Goal: Information Seeking & Learning: Check status

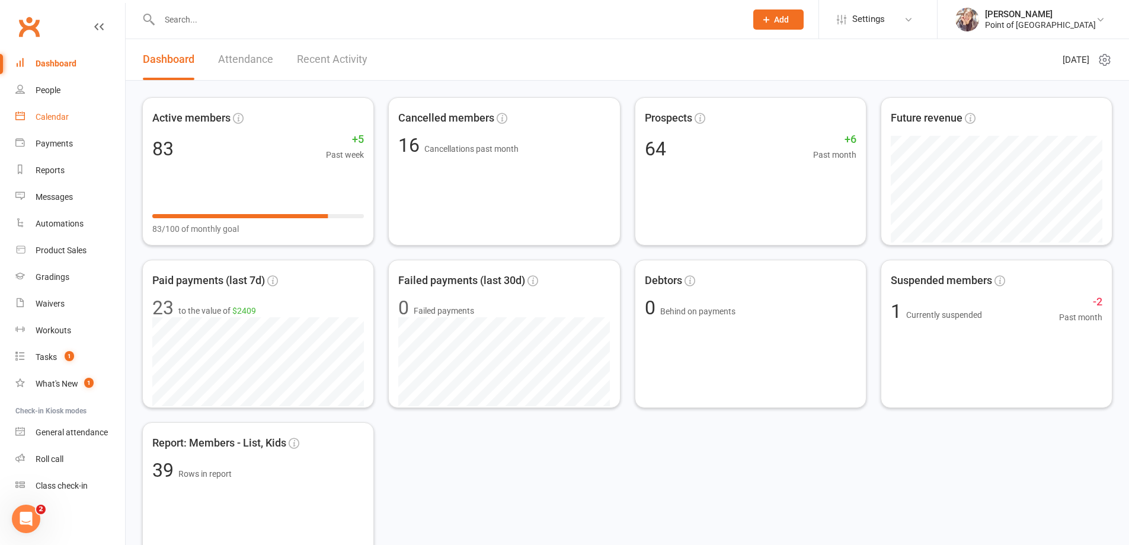
click at [57, 118] on div "Calendar" at bounding box center [52, 116] width 33 height 9
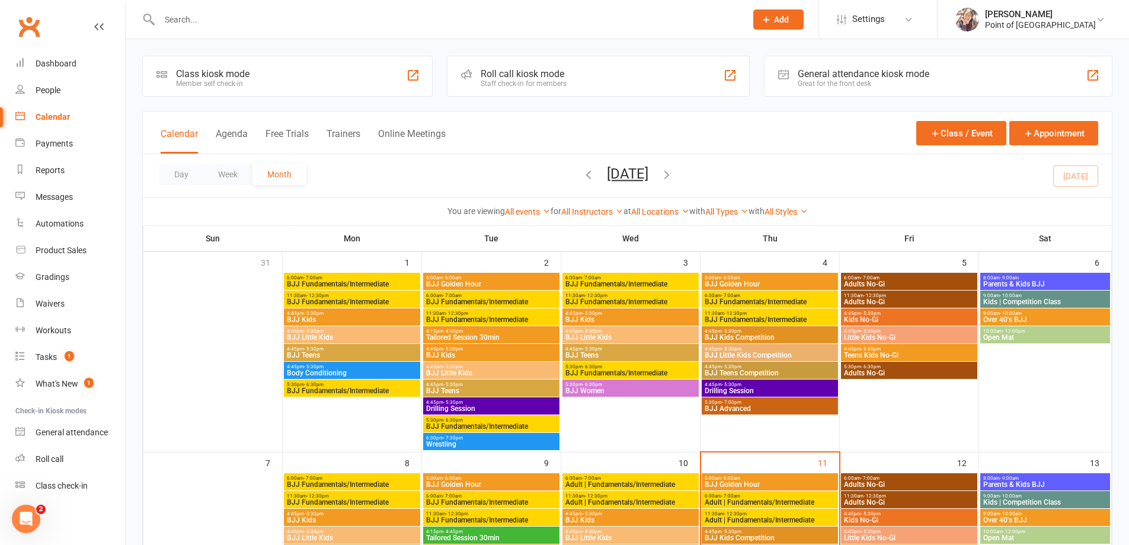
click at [239, 81] on div "Member self check-in" at bounding box center [212, 83] width 73 height 8
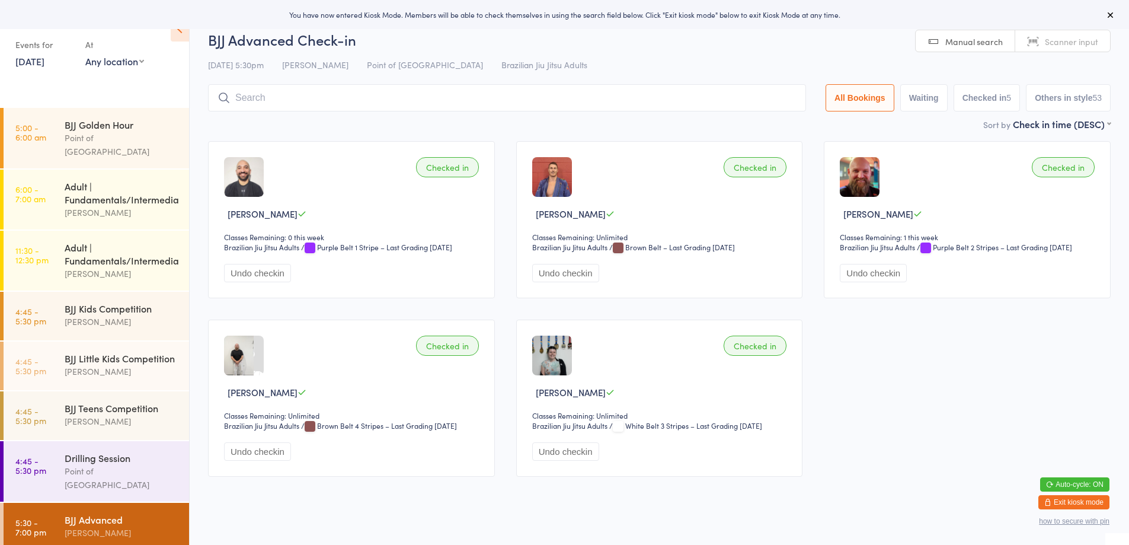
drag, startPoint x: 392, startPoint y: 108, endPoint x: 386, endPoint y: 105, distance: 7.2
click at [389, 107] on input "search" at bounding box center [507, 97] width 598 height 27
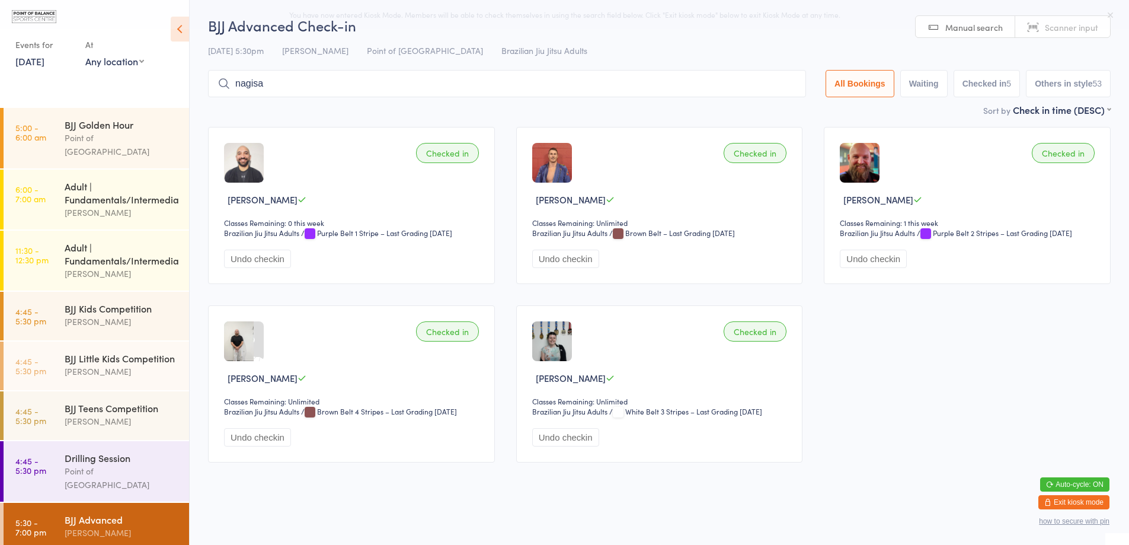
scroll to position [1, 0]
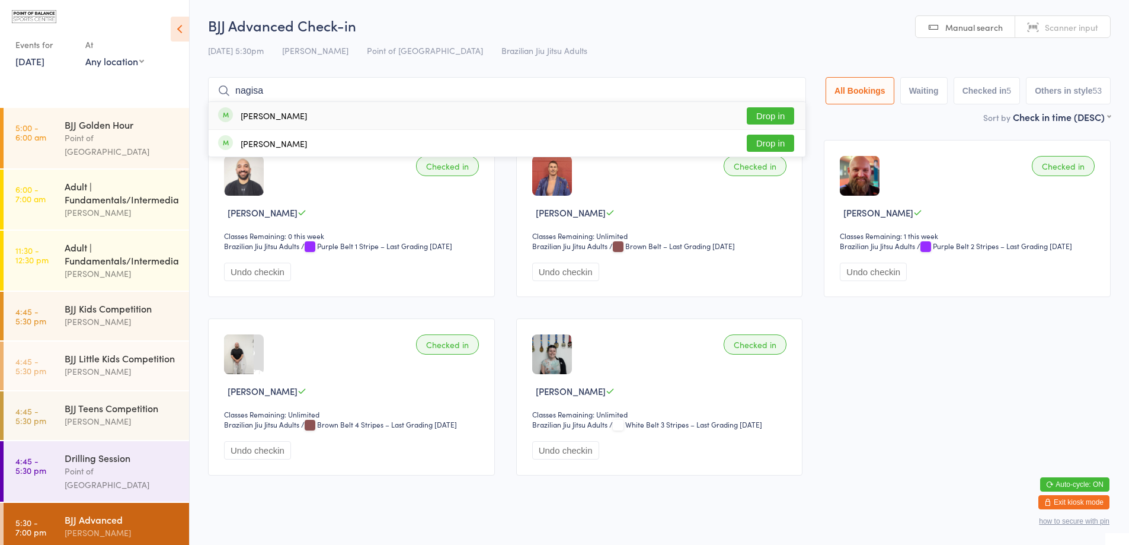
type input "nagisa"
click at [765, 109] on button "Drop in" at bounding box center [770, 115] width 47 height 17
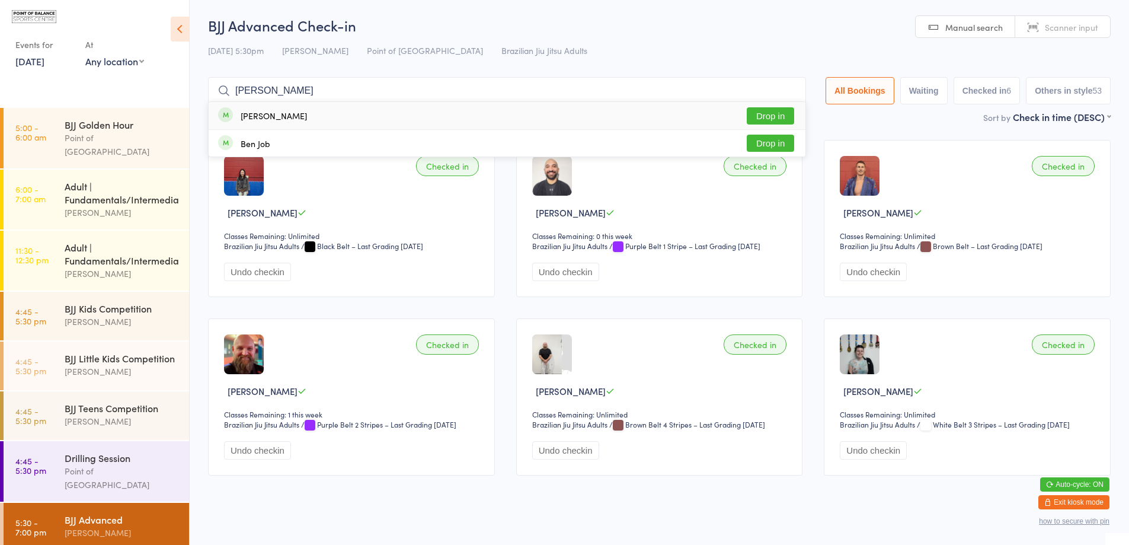
type input "john"
click at [756, 108] on button "Drop in" at bounding box center [770, 115] width 47 height 17
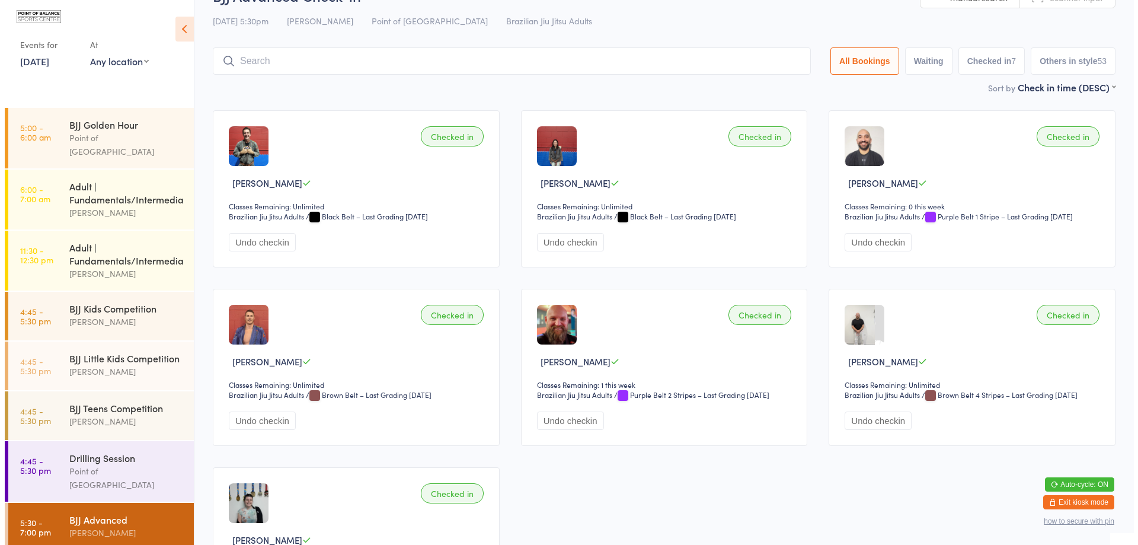
scroll to position [0, 0]
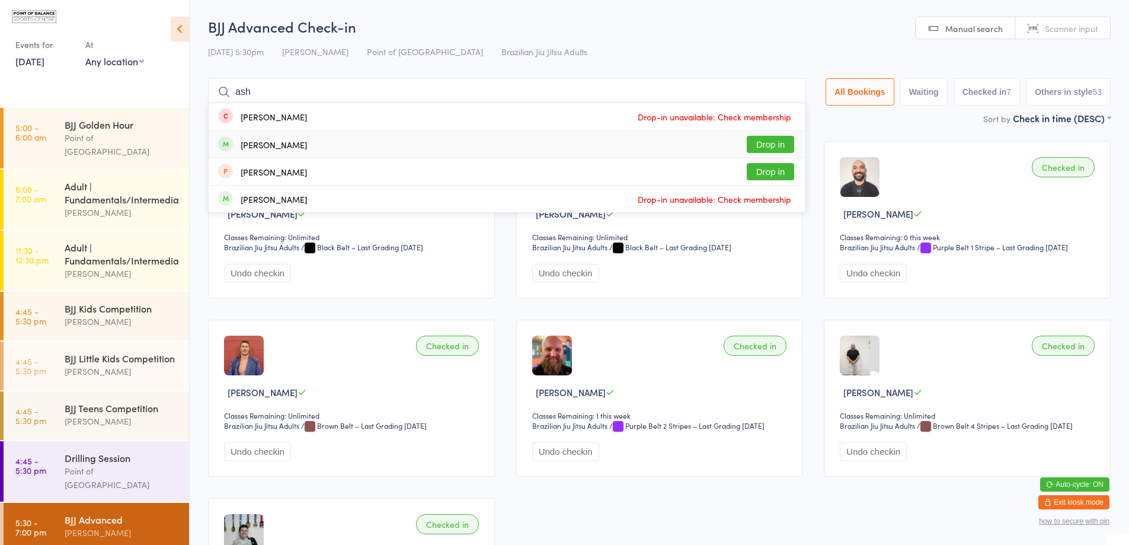
type input "ash"
click at [748, 143] on button "Drop in" at bounding box center [770, 144] width 47 height 17
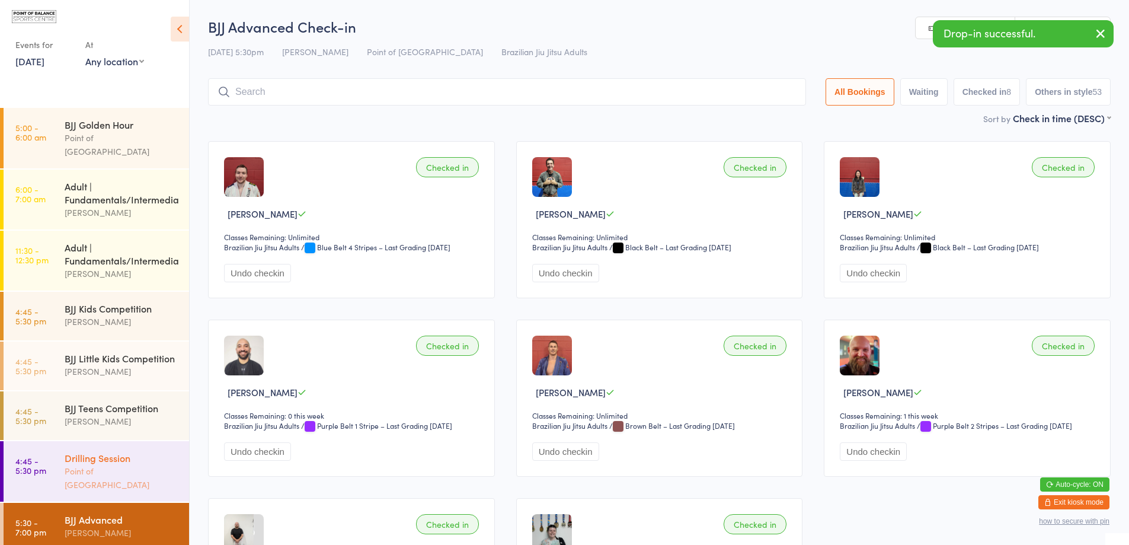
click at [145, 456] on div "Drilling Session Point of Balance Sports Centre" at bounding box center [127, 471] width 124 height 60
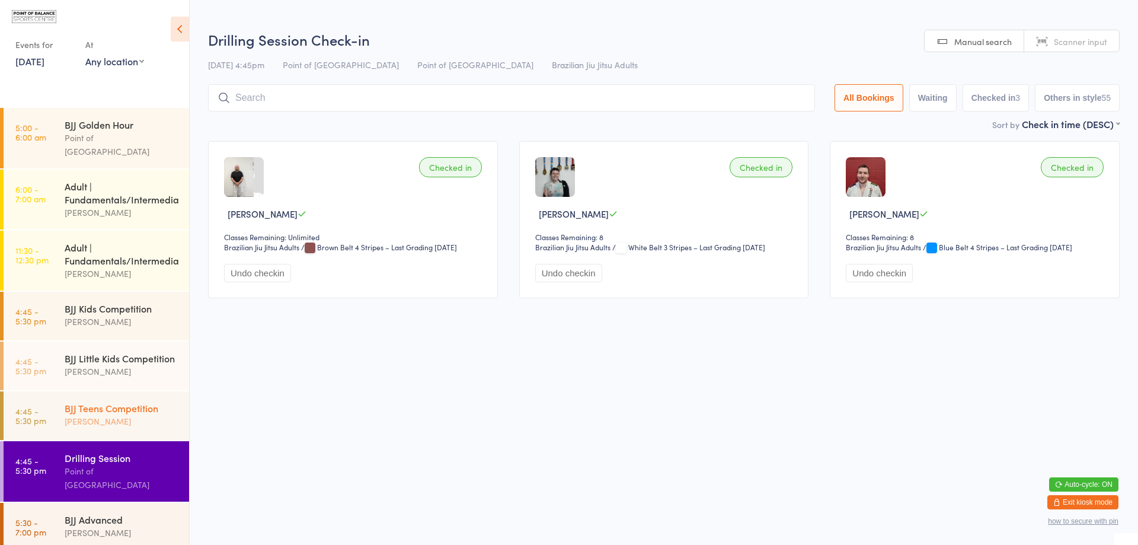
click at [112, 428] on div "[PERSON_NAME]" at bounding box center [122, 421] width 114 height 14
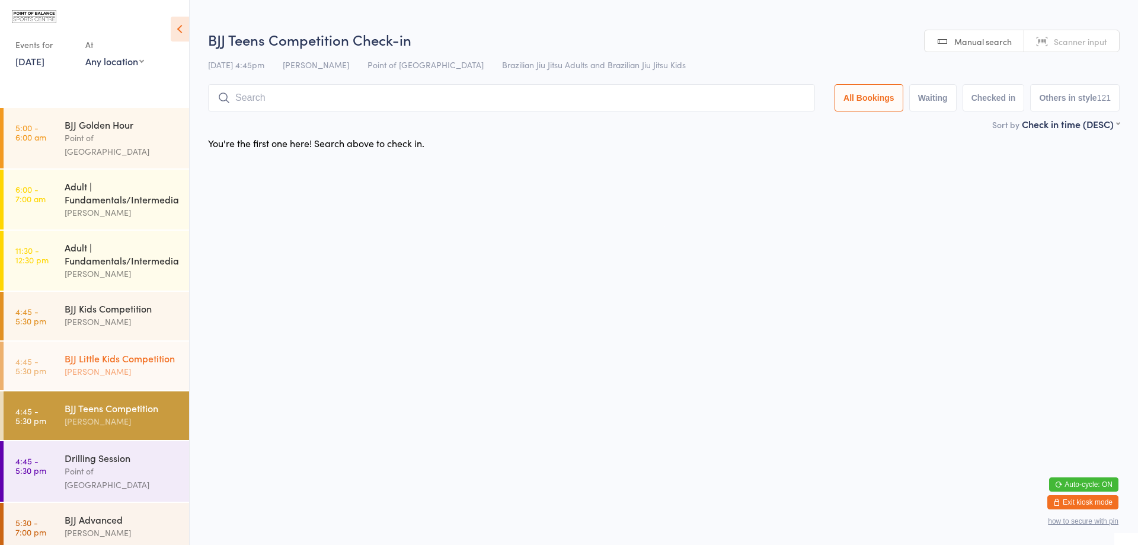
click at [108, 354] on div "BJJ Little Kids Competition" at bounding box center [122, 357] width 114 height 13
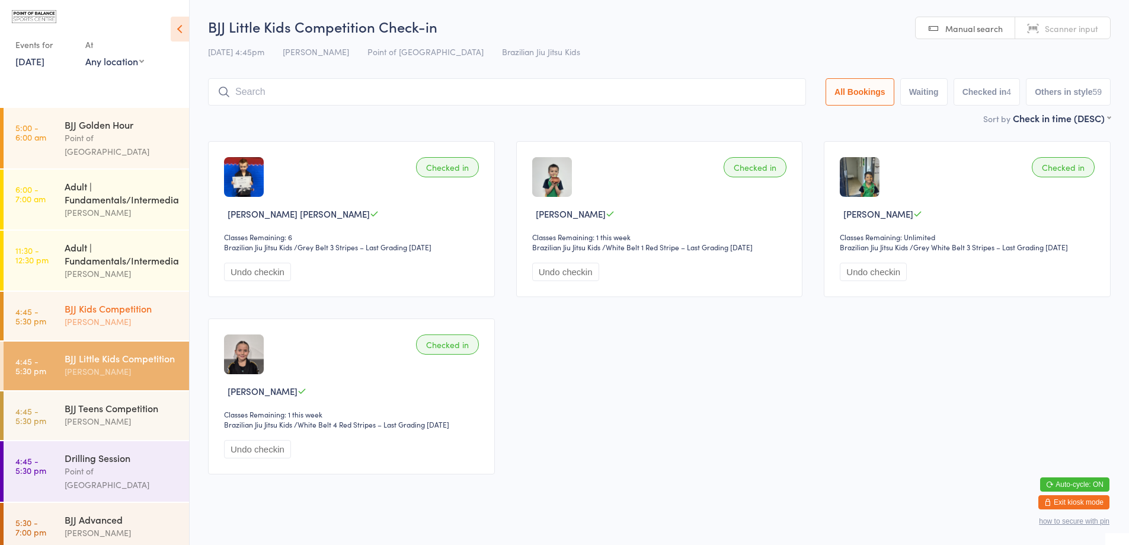
click at [145, 316] on div "[PERSON_NAME]" at bounding box center [122, 322] width 114 height 14
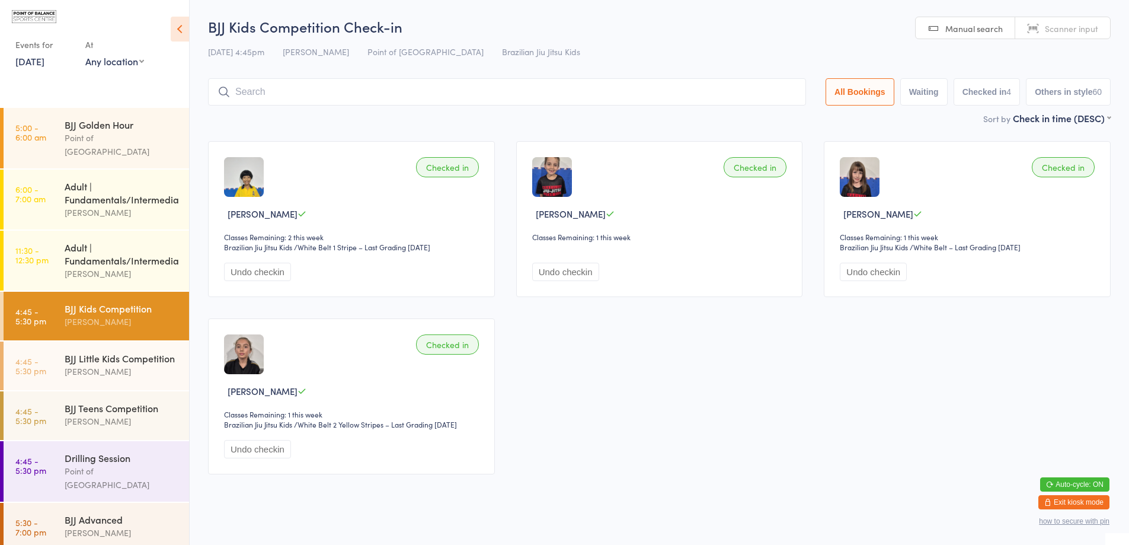
click at [1047, 507] on button "Exit kiosk mode" at bounding box center [1073, 502] width 71 height 14
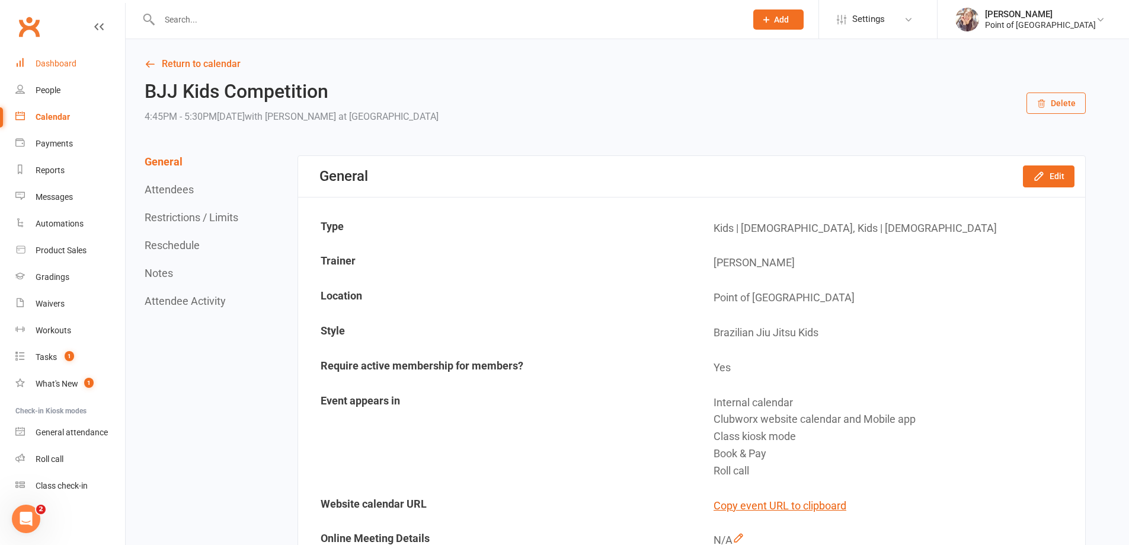
click at [65, 72] on link "Dashboard" at bounding box center [70, 63] width 110 height 27
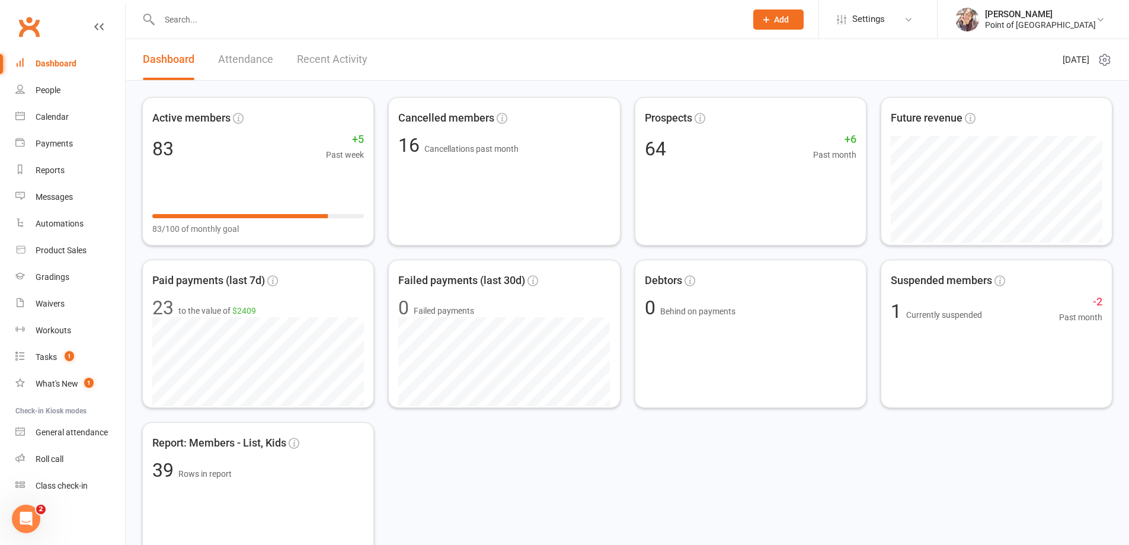
click at [314, 21] on input "text" at bounding box center [447, 19] width 582 height 17
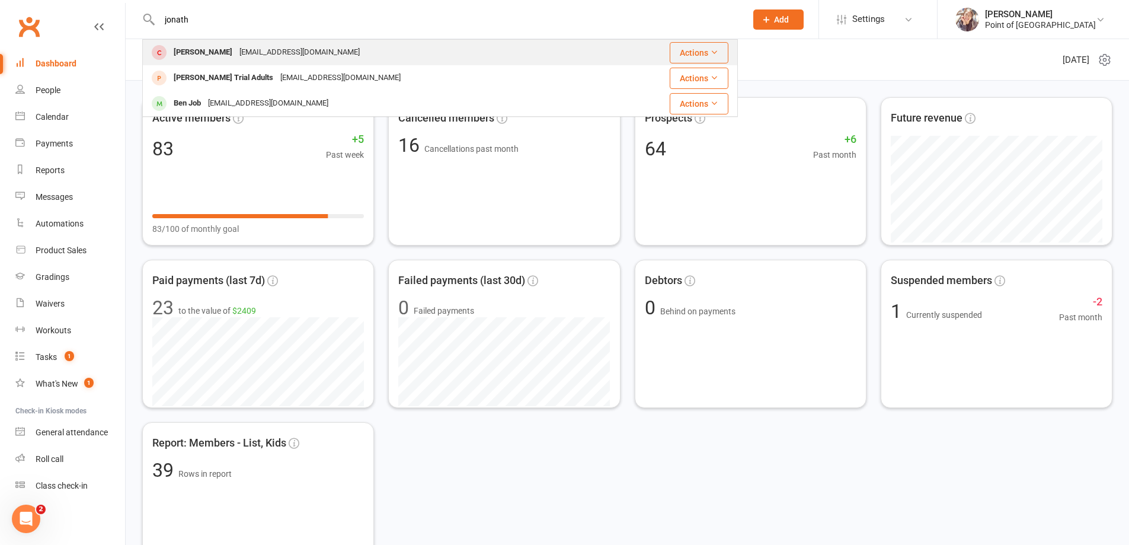
type input "jonath"
click at [283, 45] on div "[EMAIL_ADDRESS][DOMAIN_NAME]" at bounding box center [299, 52] width 127 height 17
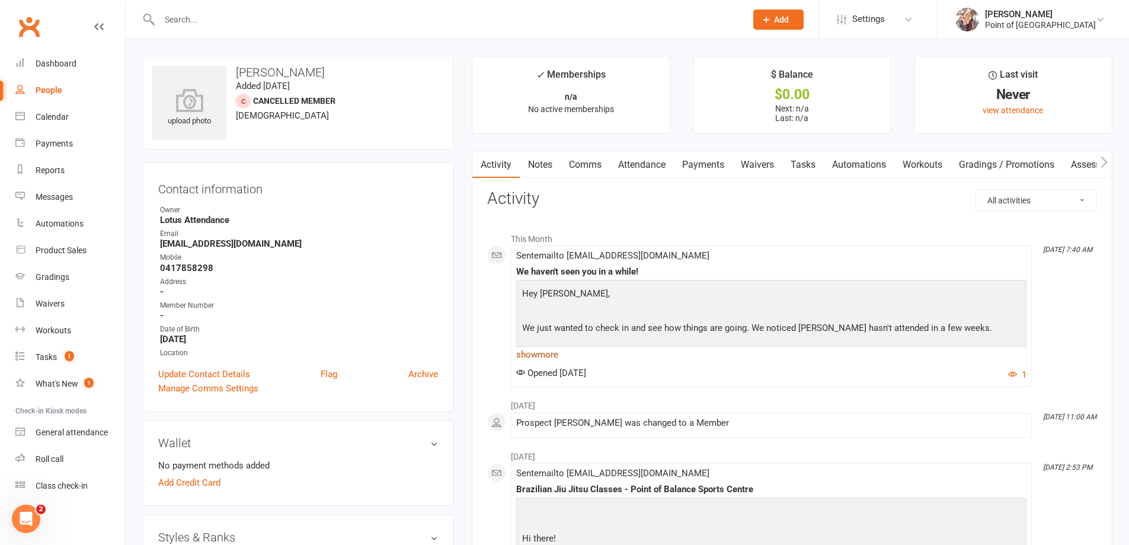
click at [545, 356] on link "show more" at bounding box center [771, 354] width 510 height 17
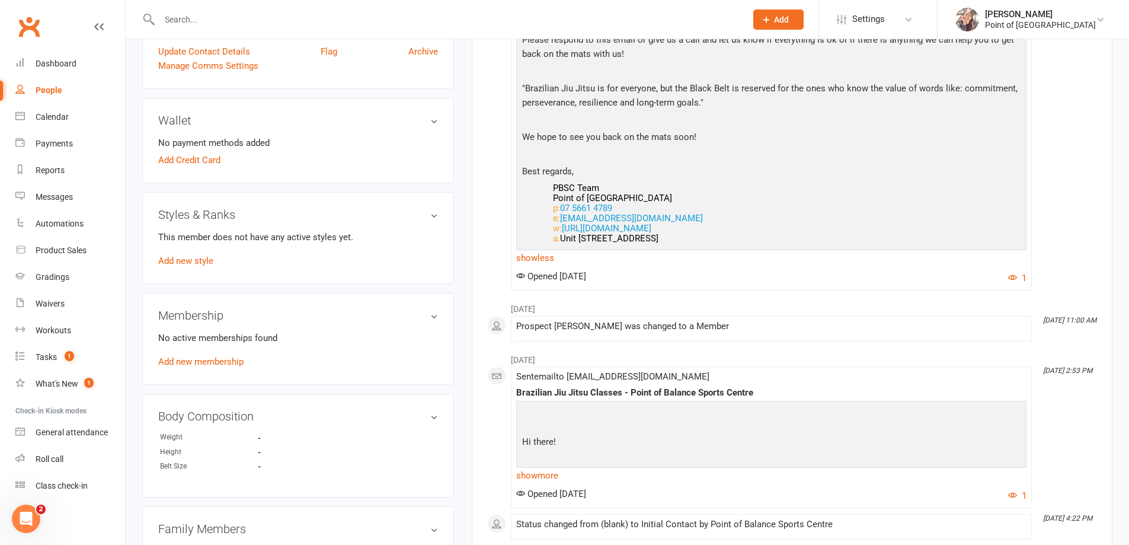
scroll to position [326, 0]
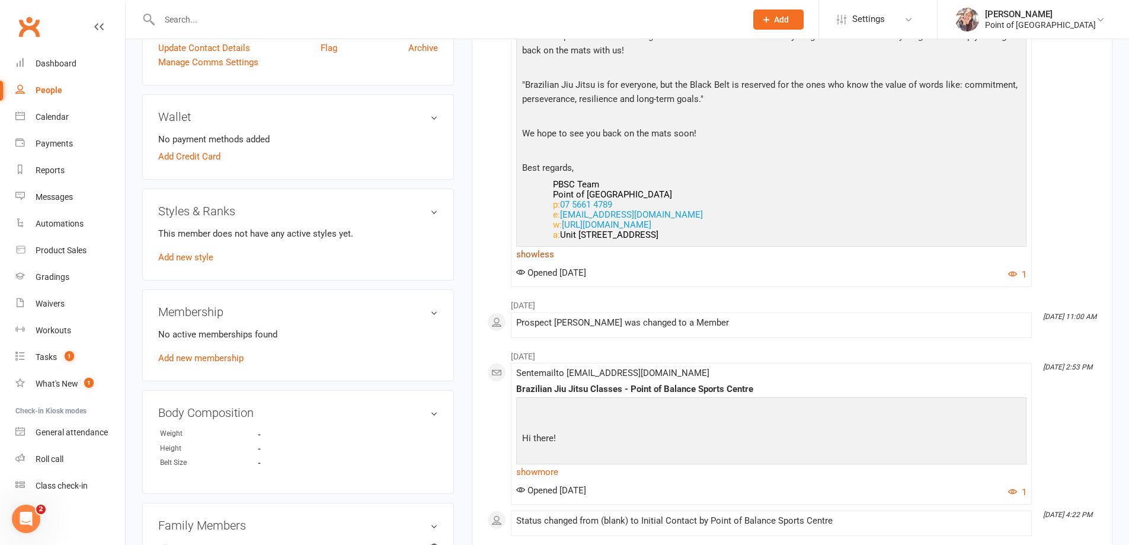
click at [533, 257] on link "show less" at bounding box center [771, 254] width 510 height 17
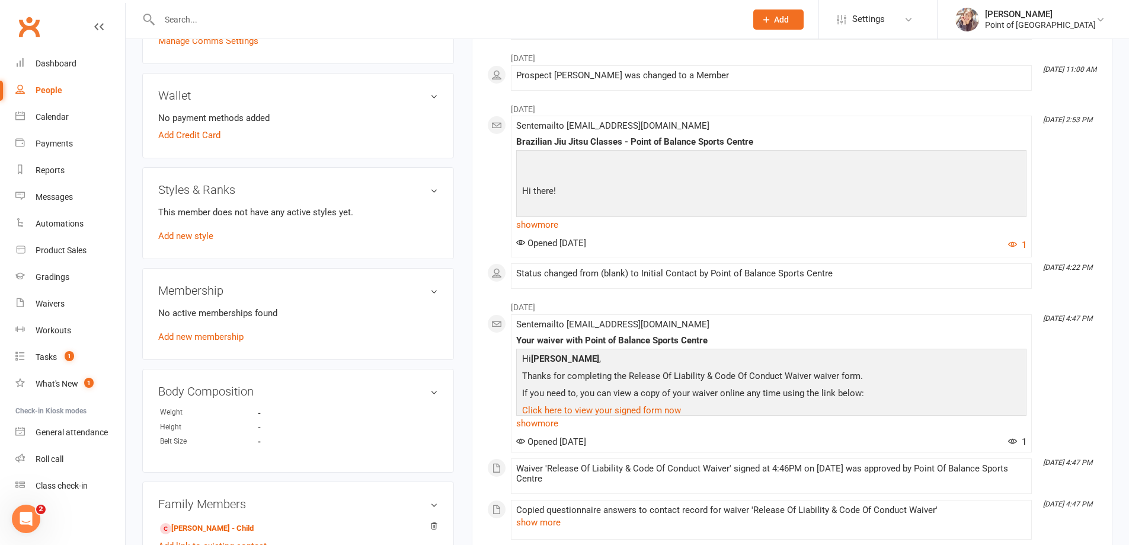
scroll to position [133, 0]
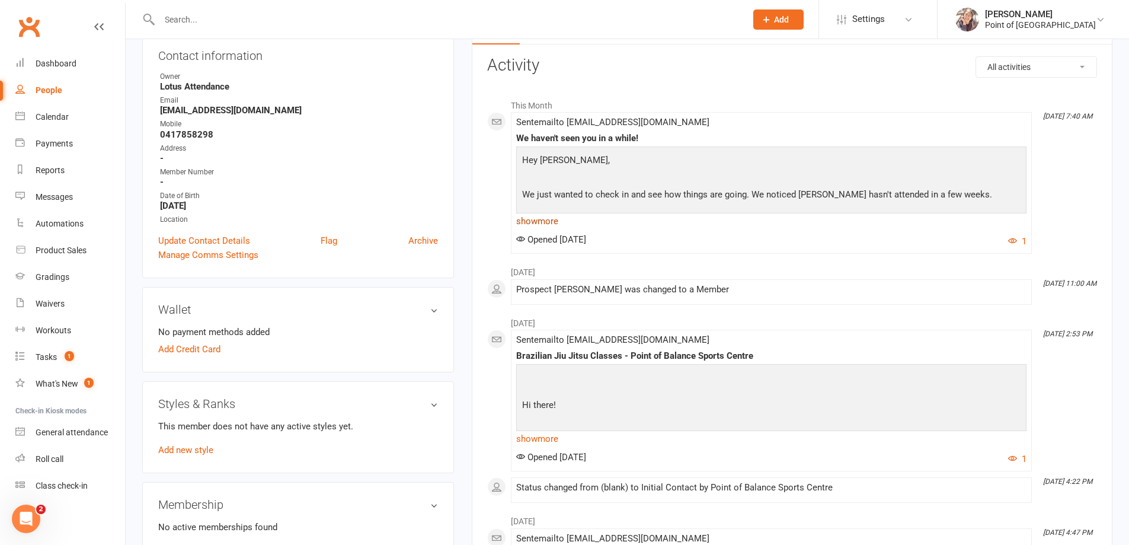
click at [552, 222] on link "show more" at bounding box center [771, 221] width 510 height 17
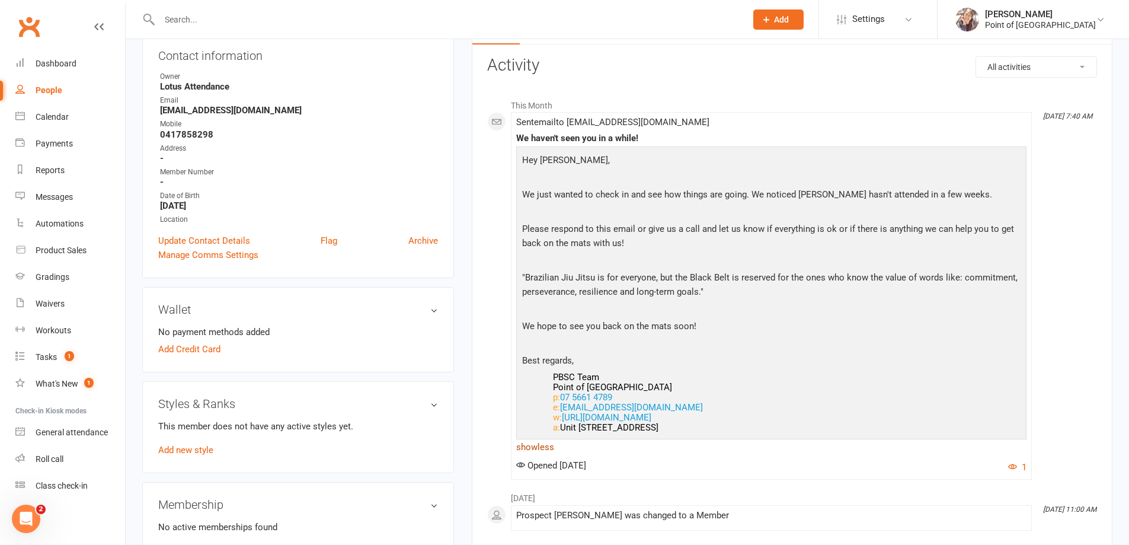
click at [526, 444] on link "show less" at bounding box center [771, 447] width 510 height 17
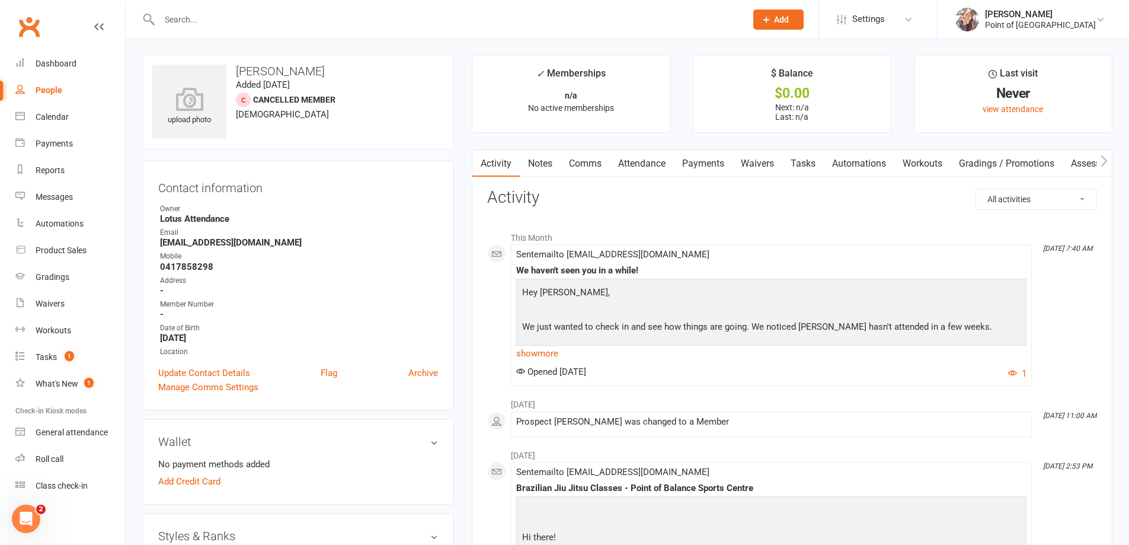
scroll to position [0, 0]
click at [78, 245] on div "Product Sales" at bounding box center [61, 249] width 51 height 9
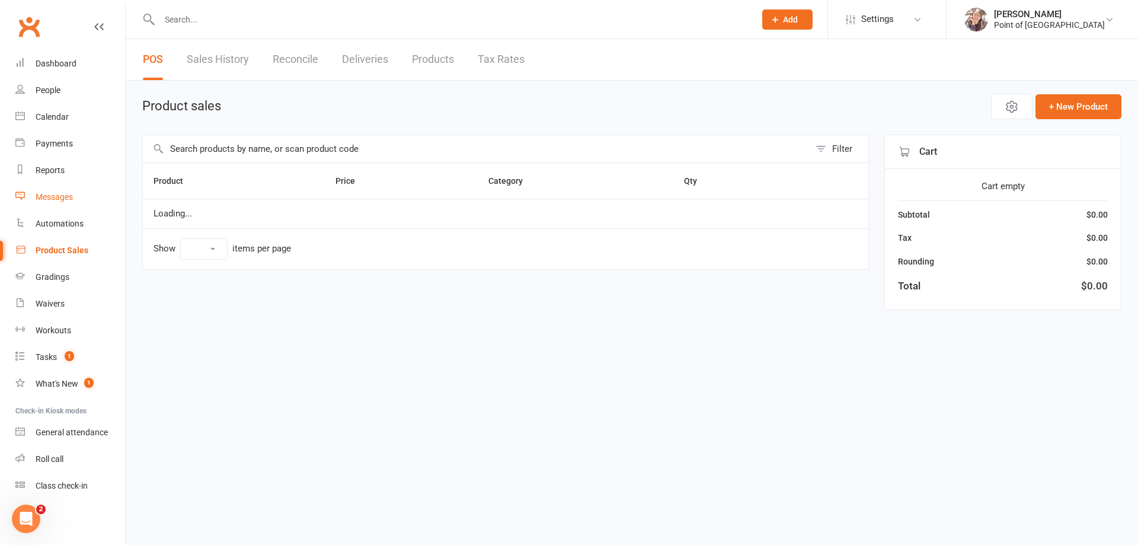
select select "10"
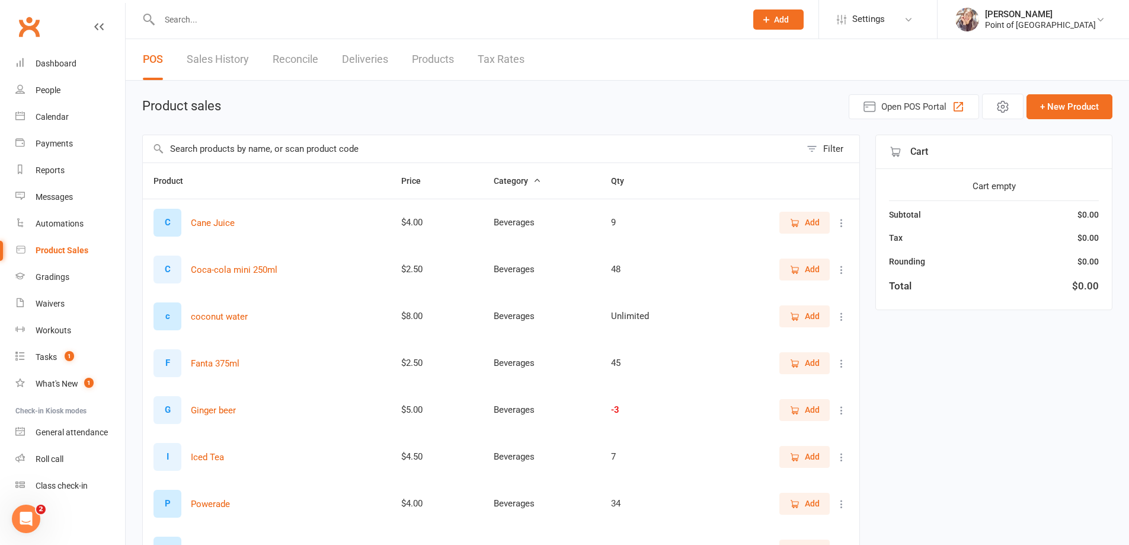
click at [216, 154] on input "text" at bounding box center [472, 148] width 658 height 27
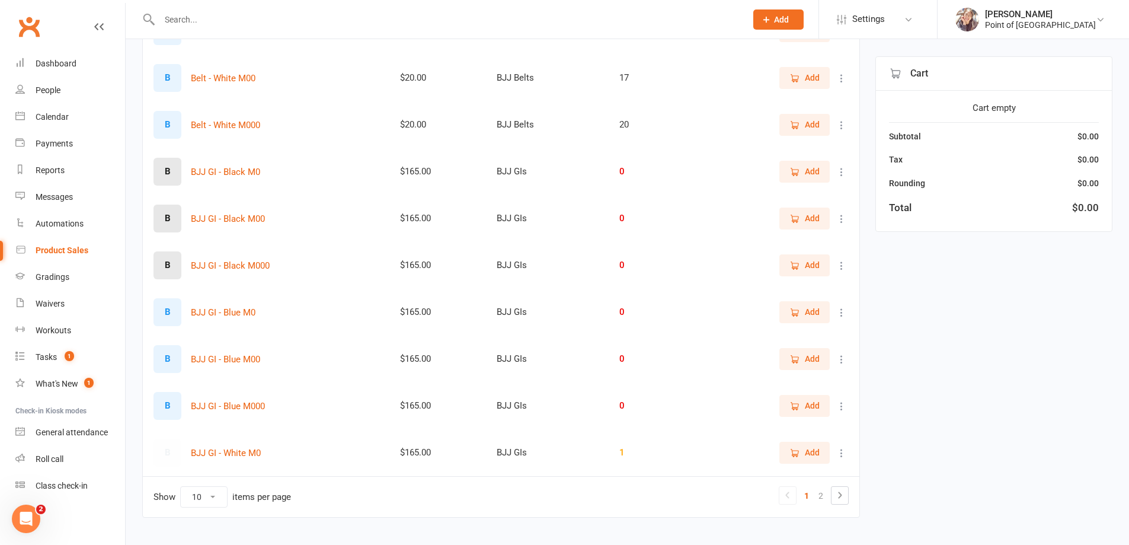
scroll to position [207, 0]
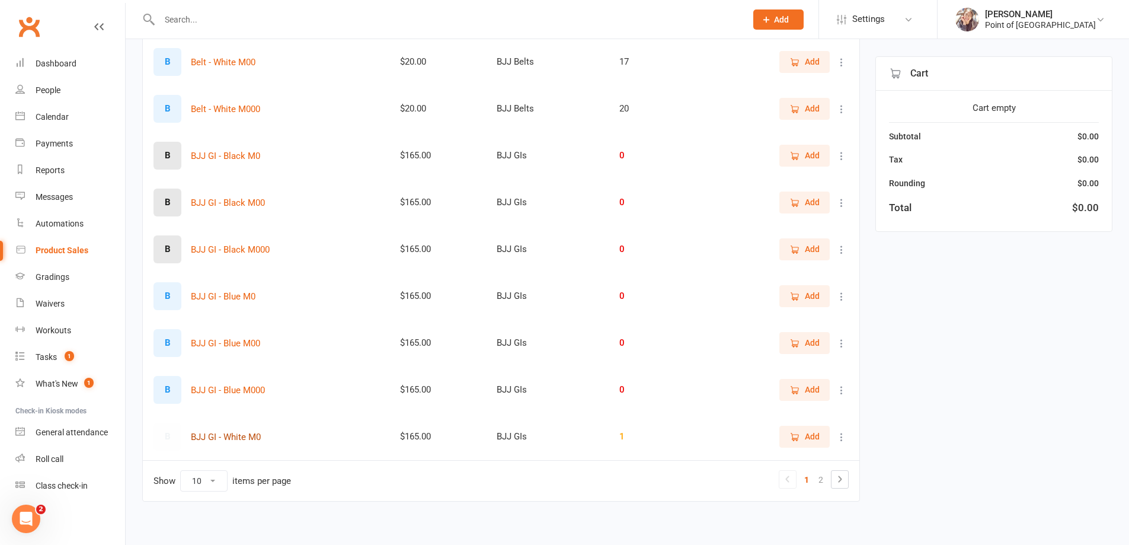
type input "m0"
click at [226, 437] on button "BJJ GI - White M0" at bounding box center [226, 437] width 70 height 14
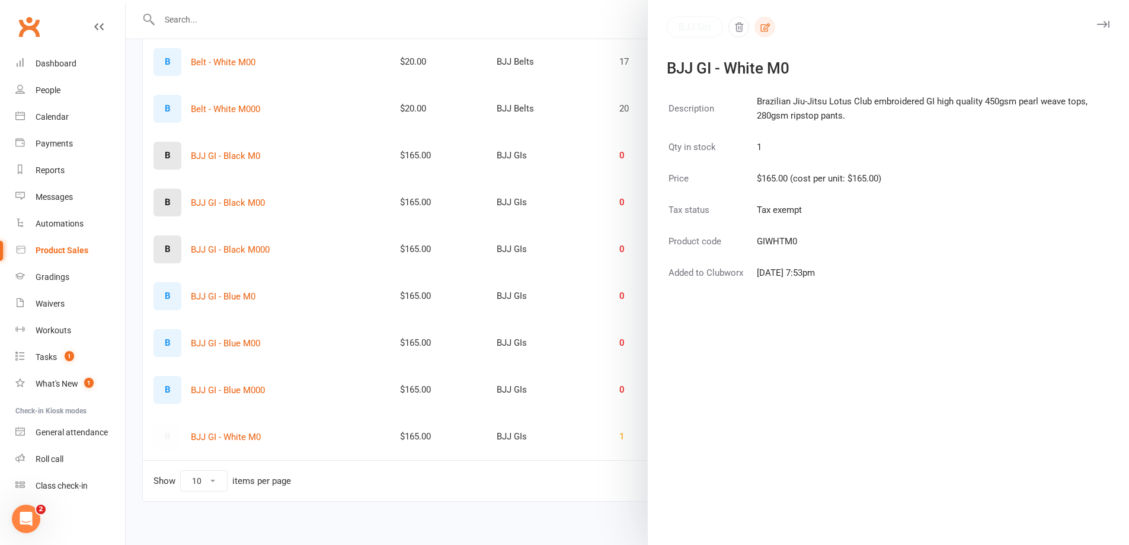
click at [768, 24] on button "button" at bounding box center [764, 27] width 21 height 21
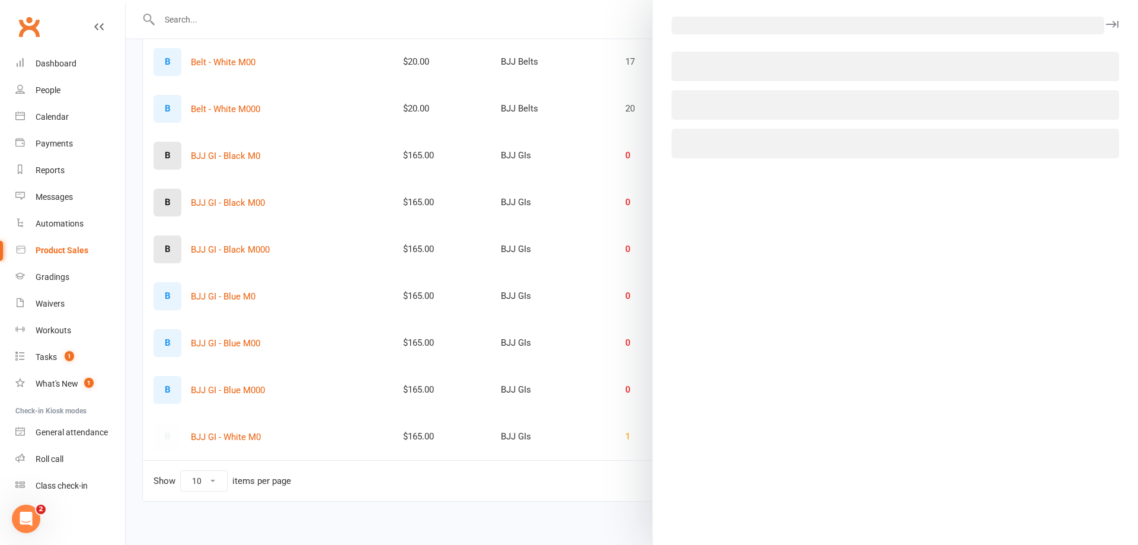
select select "3174"
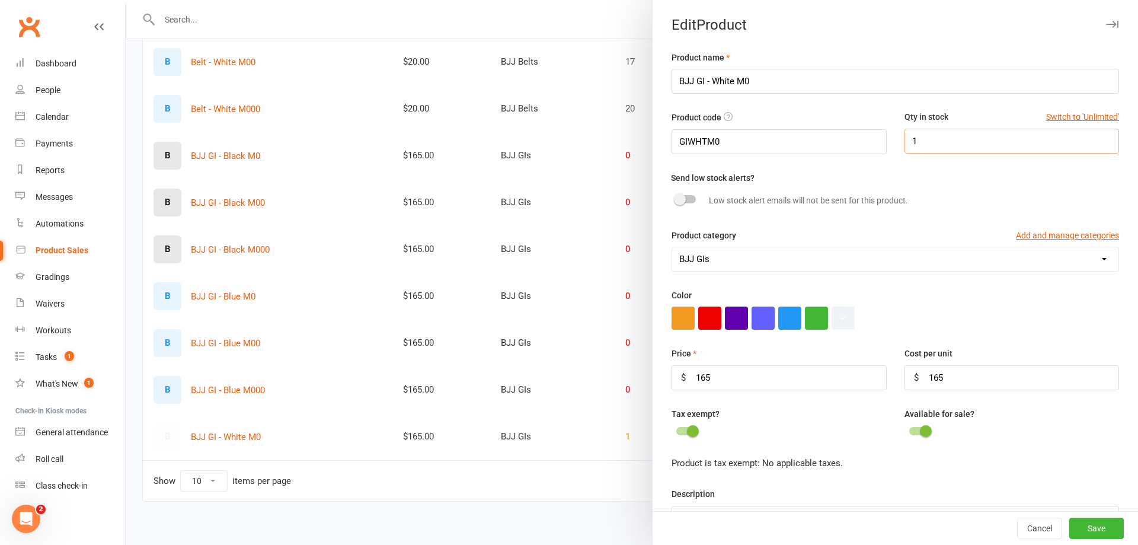
click at [895, 142] on div "Qty in stock Switch to 'Unlimited' 1" at bounding box center [1011, 131] width 232 height 43
type input "0"
click at [1083, 533] on button "Save" at bounding box center [1096, 527] width 55 height 21
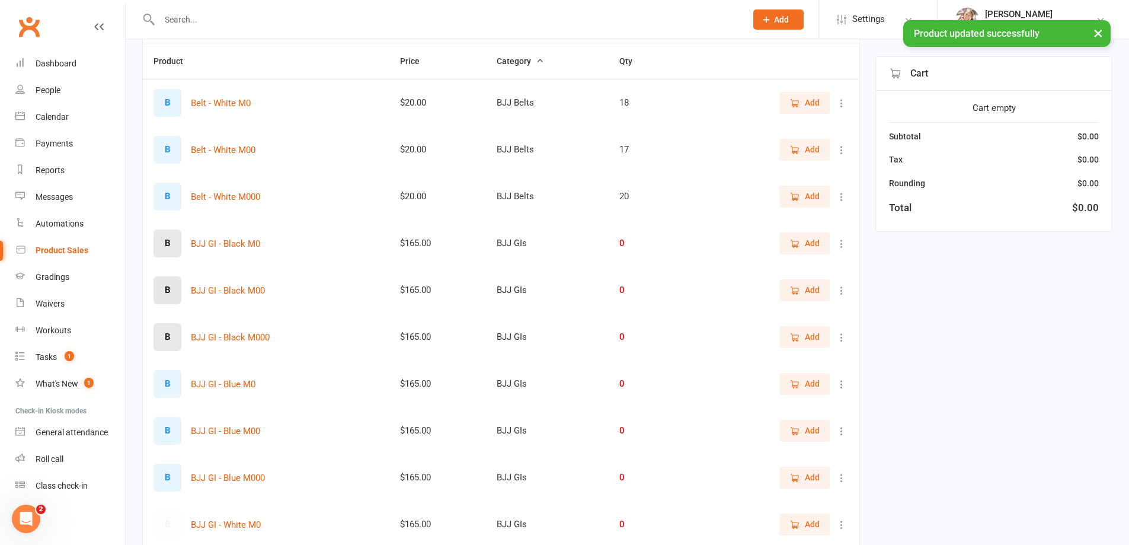
scroll to position [0, 0]
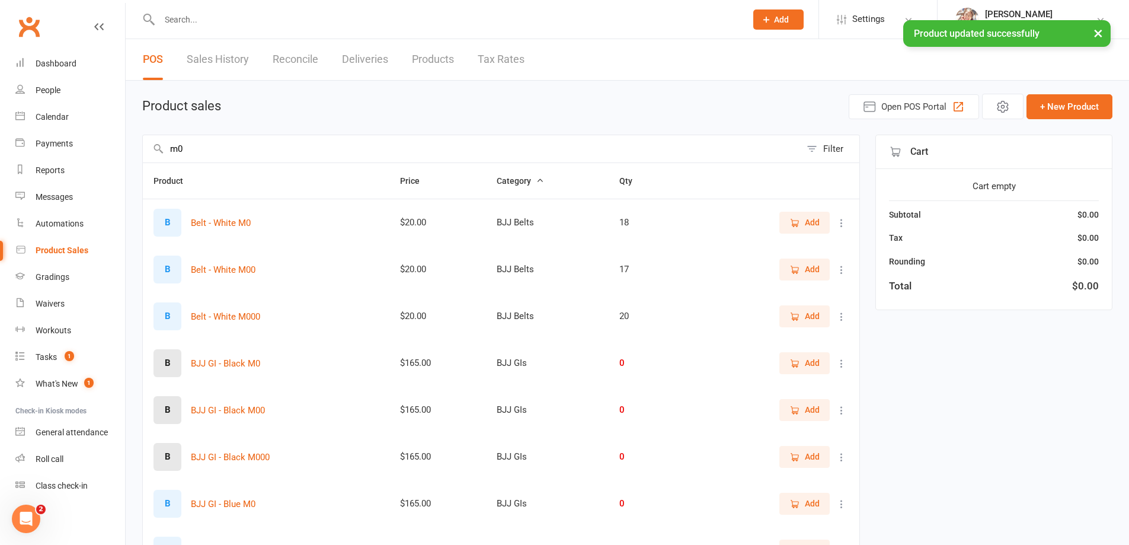
drag, startPoint x: 190, startPoint y: 148, endPoint x: 171, endPoint y: 146, distance: 19.0
click at [171, 146] on input "m0" at bounding box center [472, 148] width 658 height 27
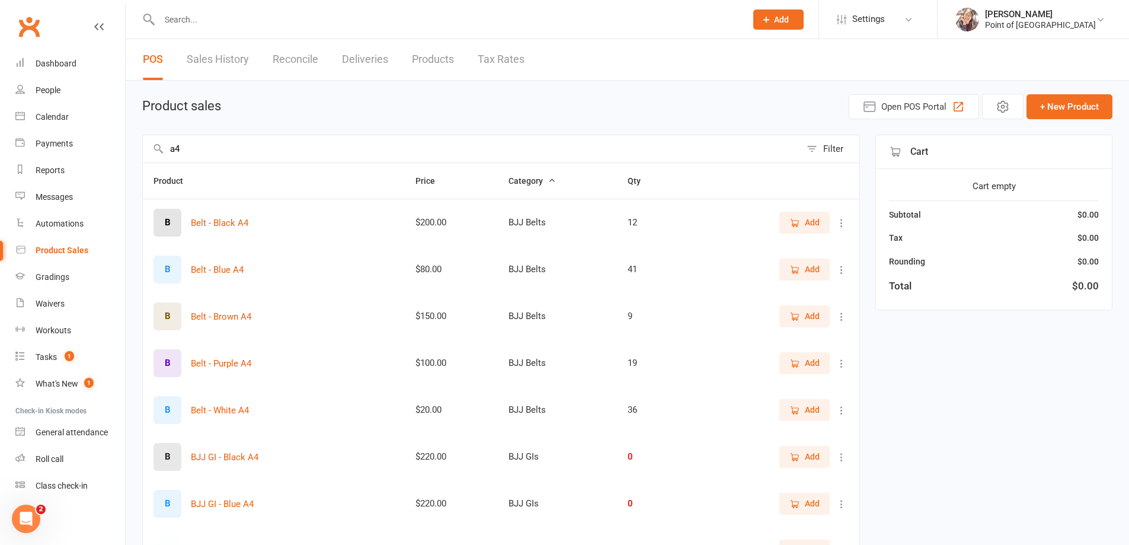
drag, startPoint x: 194, startPoint y: 152, endPoint x: 153, endPoint y: 152, distance: 40.9
click at [153, 152] on div "a4 Filter" at bounding box center [501, 149] width 718 height 28
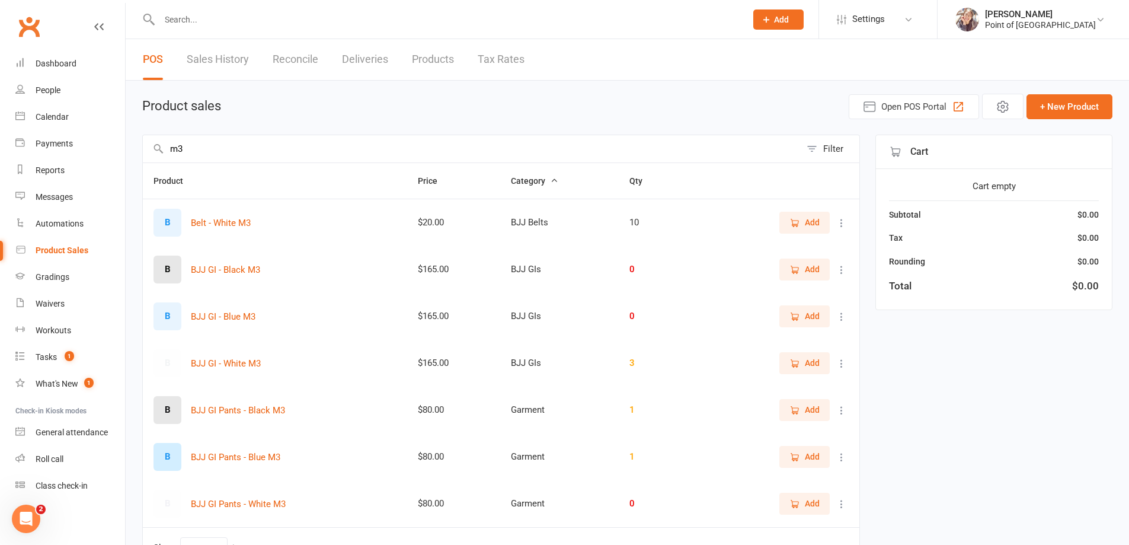
type input "m3"
click at [78, 66] on link "Dashboard" at bounding box center [70, 63] width 110 height 27
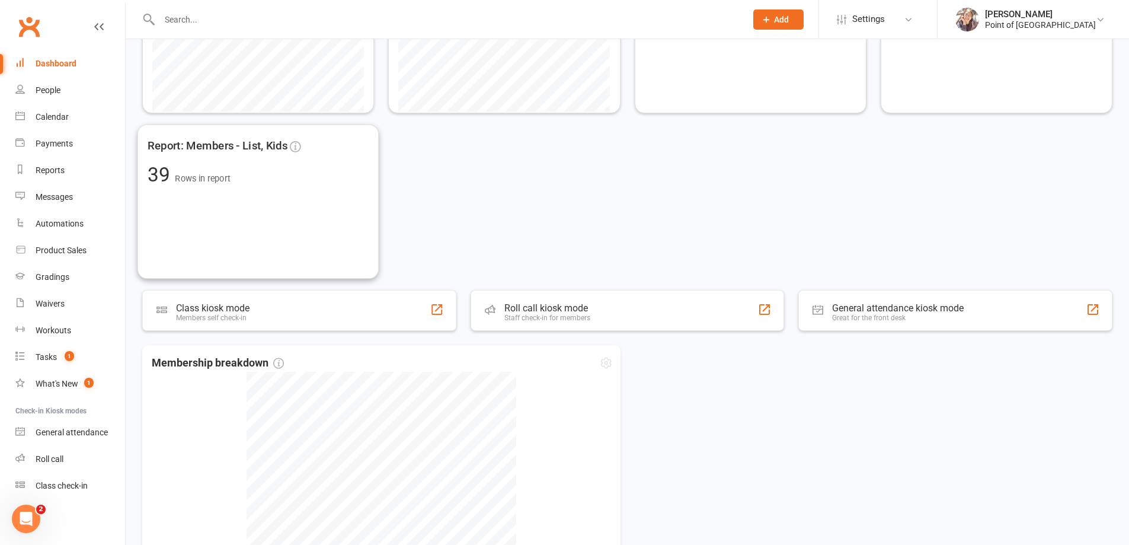
scroll to position [444, 0]
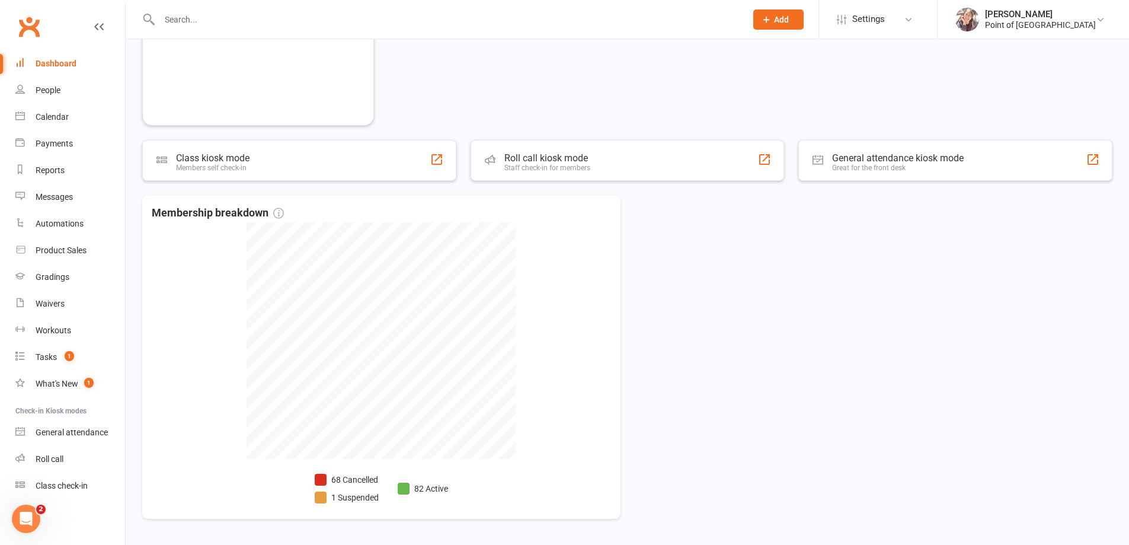
click at [204, 8] on div at bounding box center [440, 19] width 596 height 39
click at [204, 14] on input "text" at bounding box center [447, 19] width 582 height 17
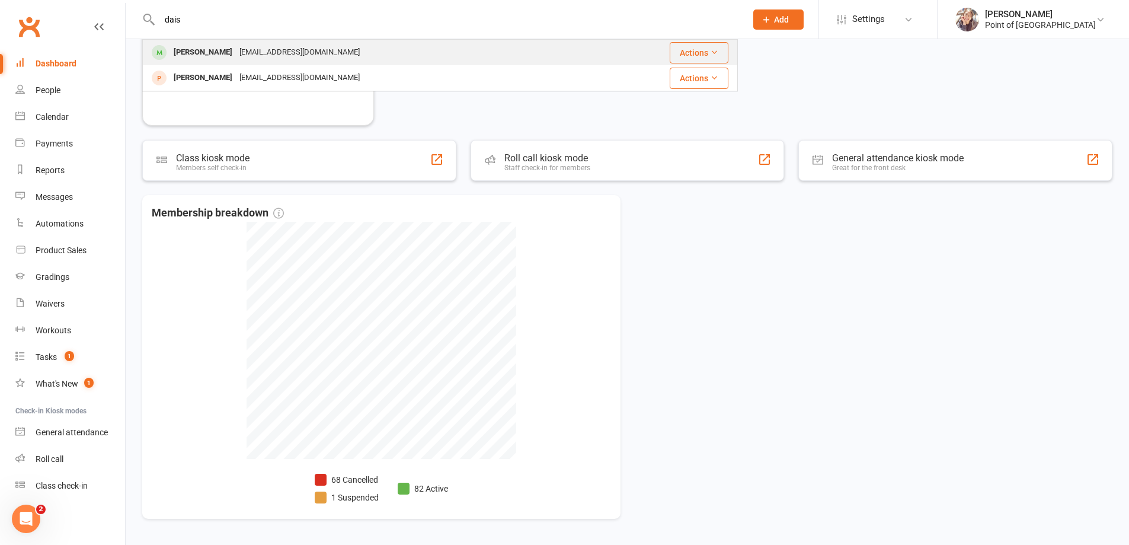
type input "dais"
click at [219, 41] on div "[PERSON_NAME] [EMAIL_ADDRESS][DOMAIN_NAME]" at bounding box center [370, 52] width 455 height 24
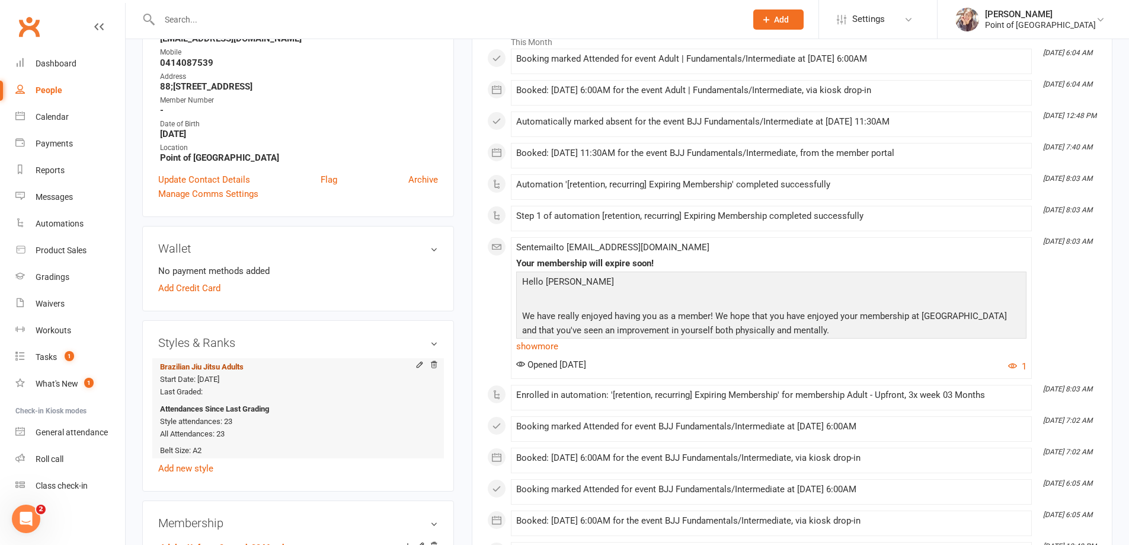
scroll to position [444, 0]
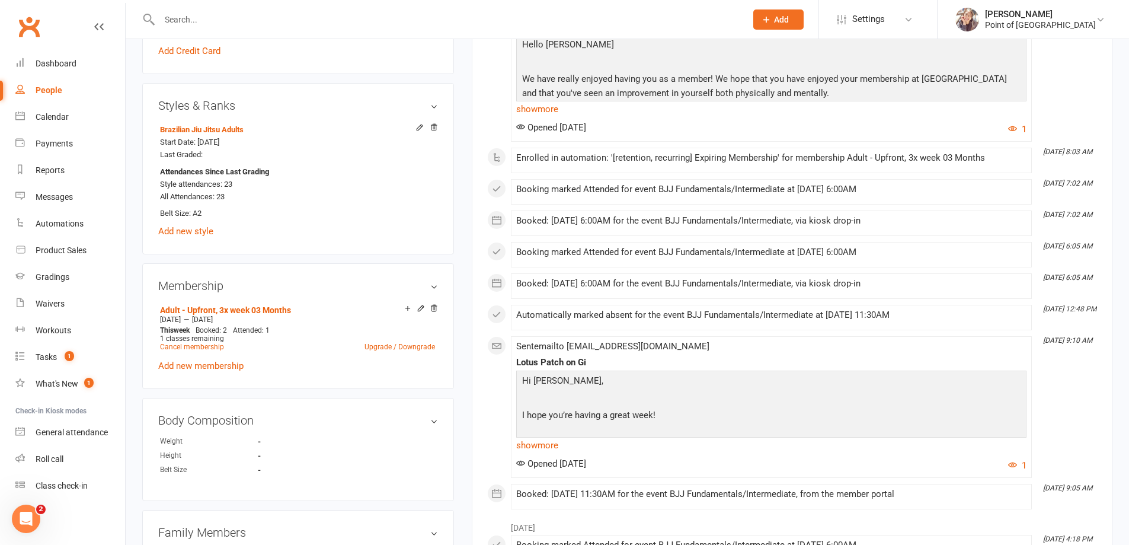
click at [465, 254] on main "✓ Memberships Adult - Upfront, 3x week 03 Months Expires on [DATE] $ Balance $0…" at bounding box center [792, 362] width 658 height 1503
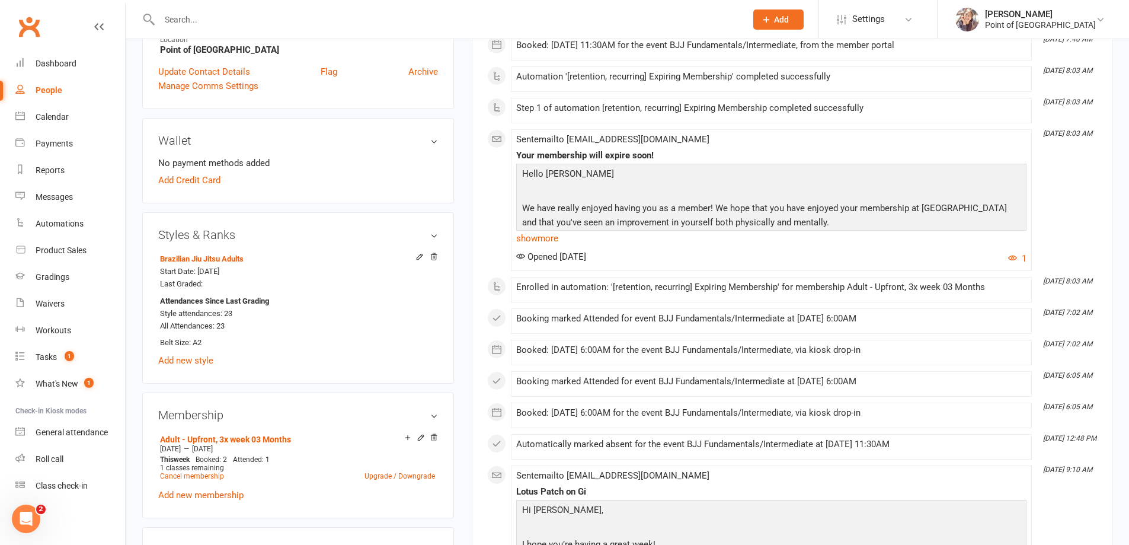
scroll to position [311, 0]
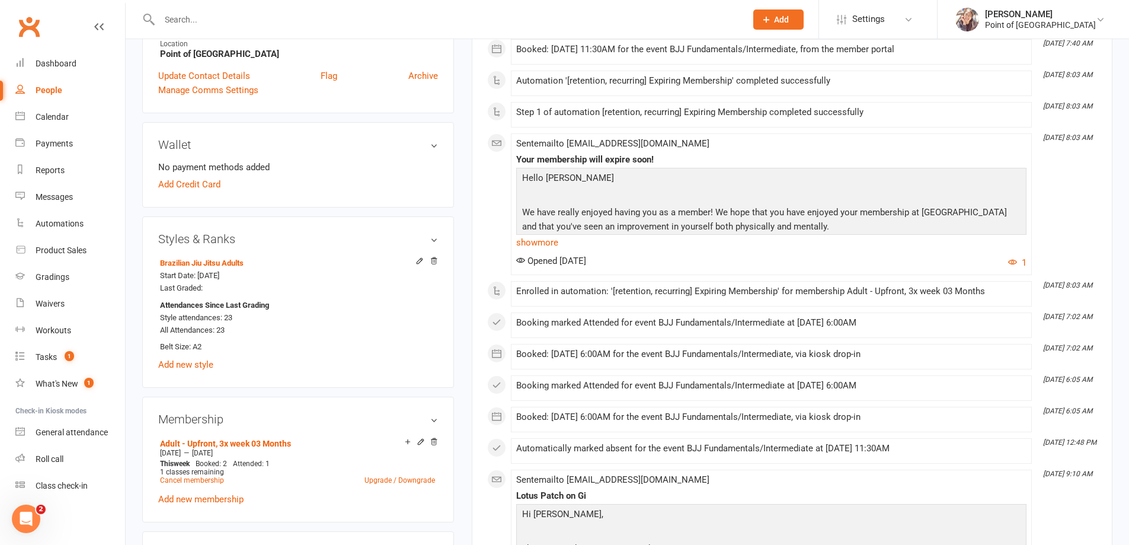
click at [4, 76] on li "Dashboard" at bounding box center [62, 63] width 125 height 27
click at [46, 59] on div "Dashboard" at bounding box center [56, 63] width 41 height 9
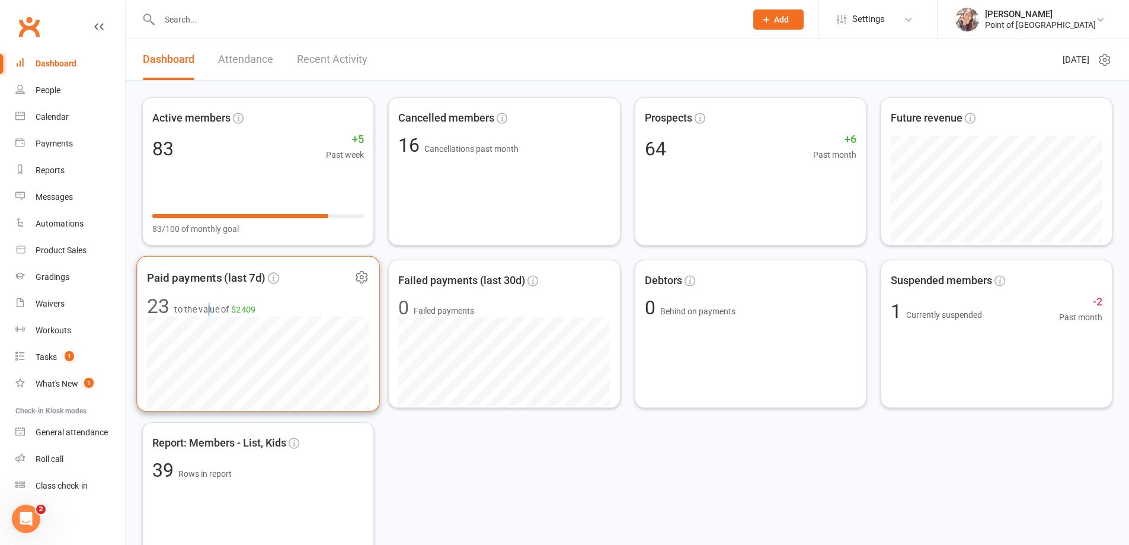
click at [210, 312] on span "to the value of $2409" at bounding box center [215, 309] width 82 height 14
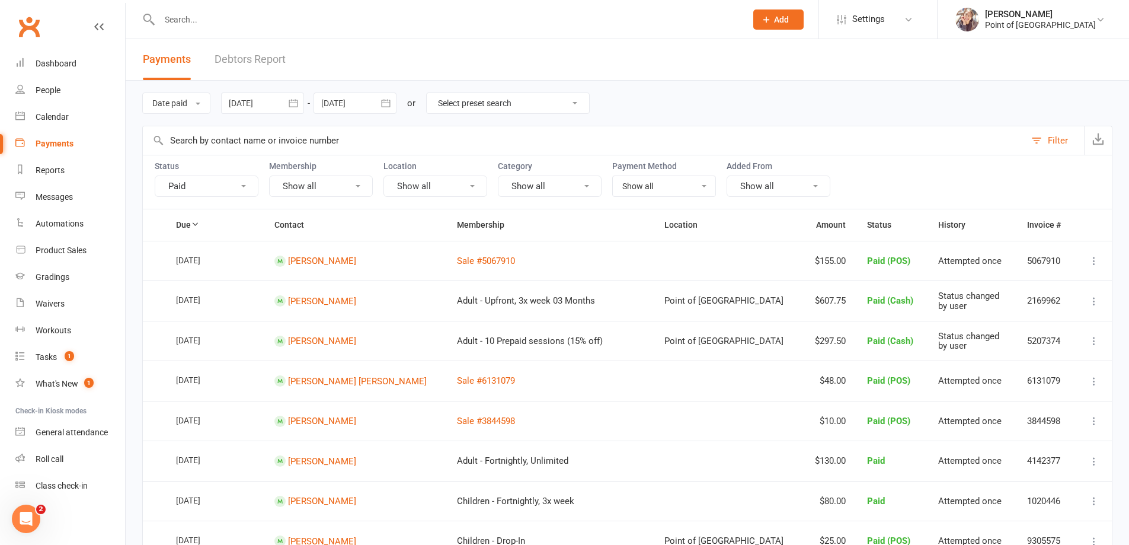
click at [236, 109] on div at bounding box center [262, 102] width 83 height 21
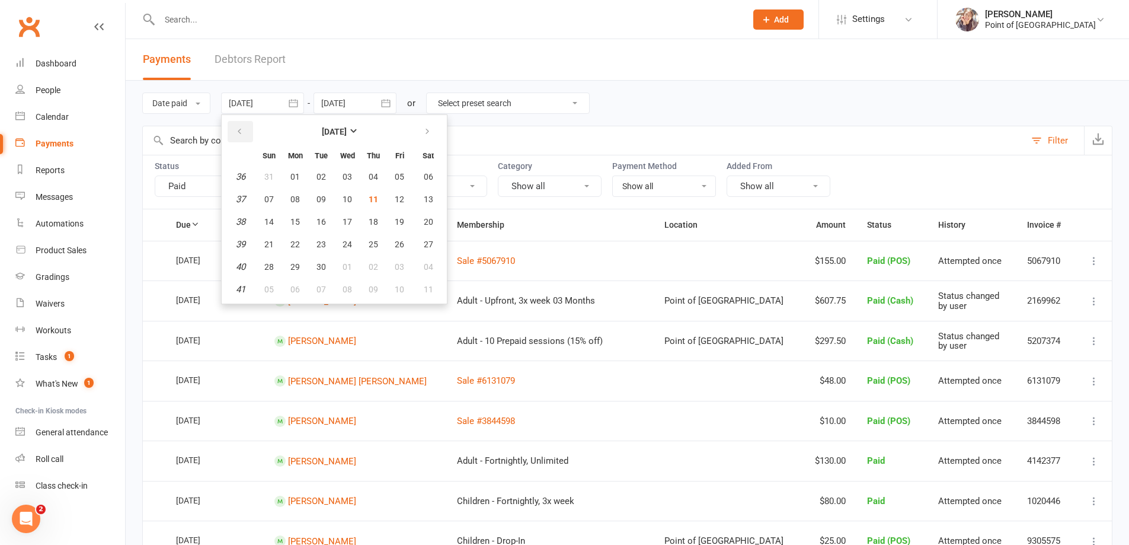
click at [249, 131] on button "button" at bounding box center [240, 131] width 25 height 21
click at [401, 174] on span "01" at bounding box center [399, 176] width 9 height 9
type input "[DATE]"
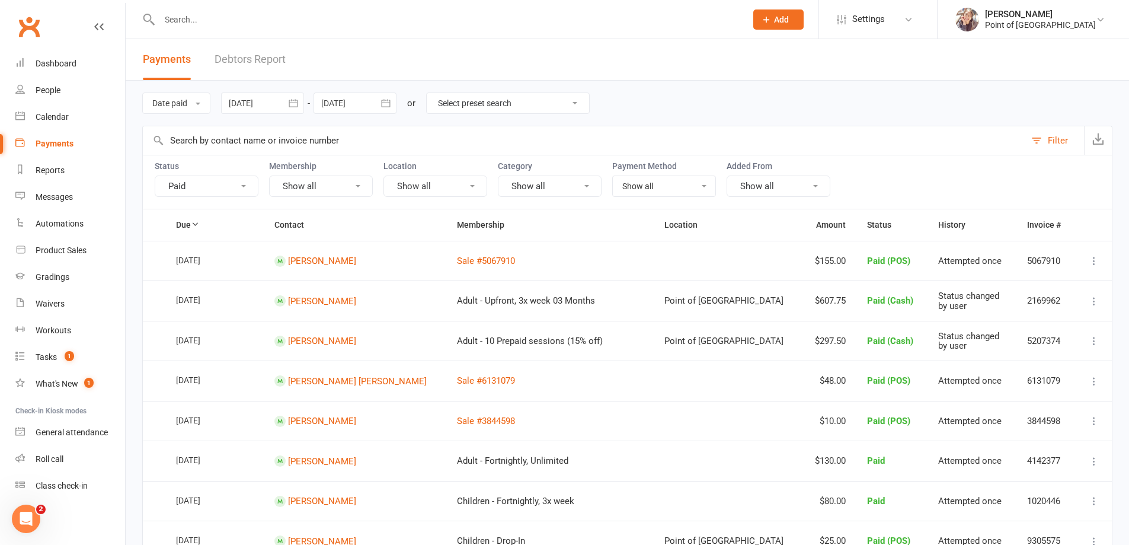
click at [379, 109] on button "button" at bounding box center [385, 102] width 21 height 21
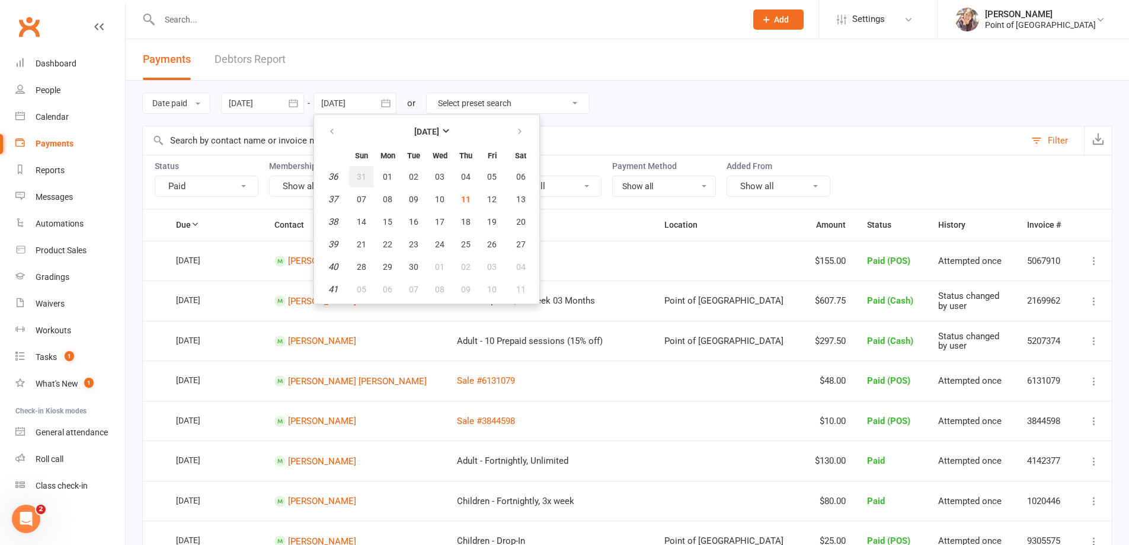
click at [363, 178] on span "31" at bounding box center [361, 176] width 9 height 9
type input "[DATE]"
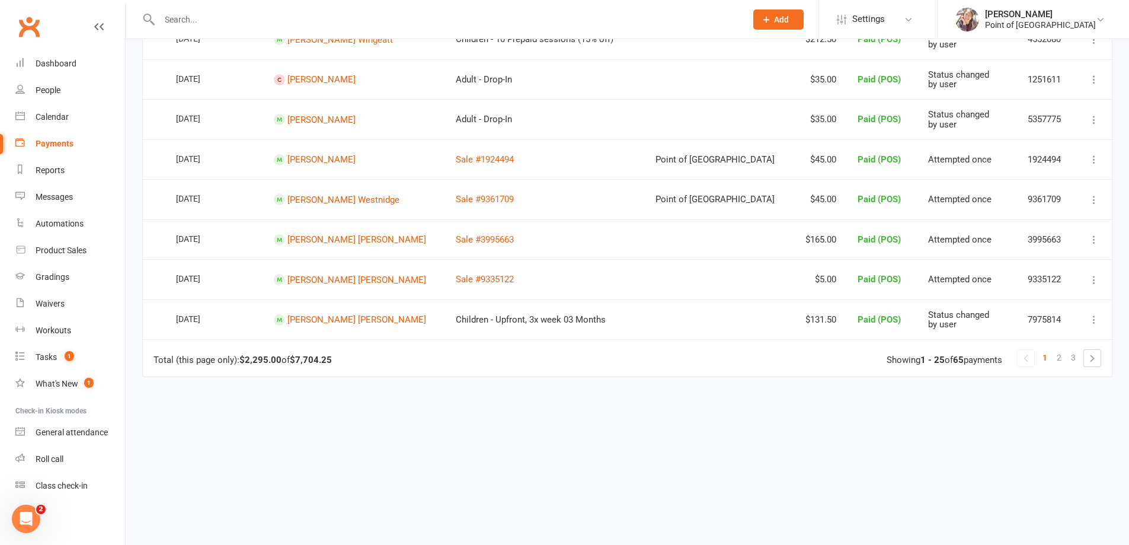
scroll to position [904, 0]
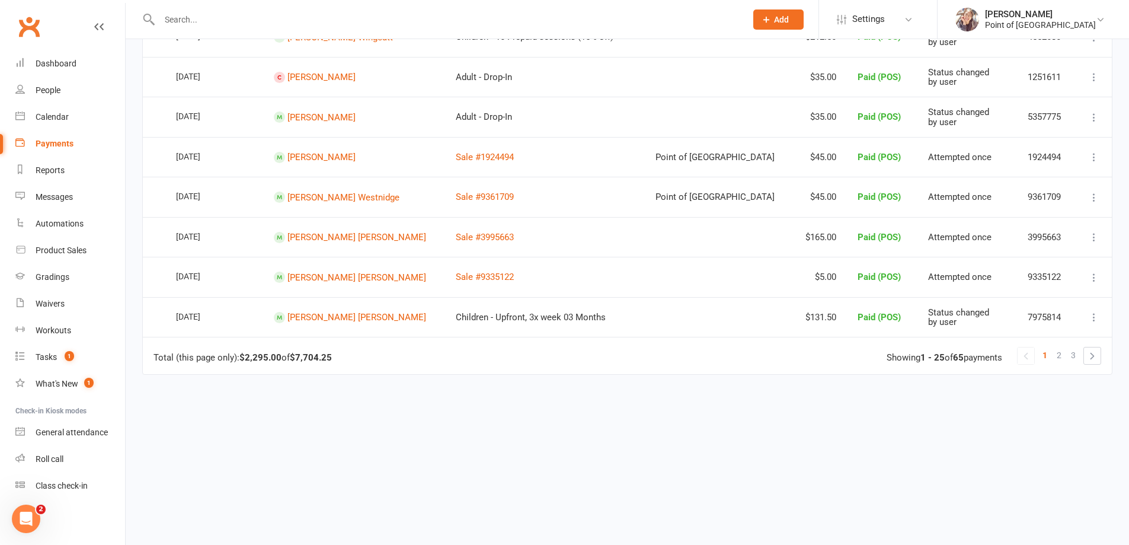
drag, startPoint x: 292, startPoint y: 359, endPoint x: 334, endPoint y: 357, distance: 42.1
click at [332, 357] on div "Total (this page only): $2,295.00 of $7,704.25" at bounding box center [242, 358] width 178 height 10
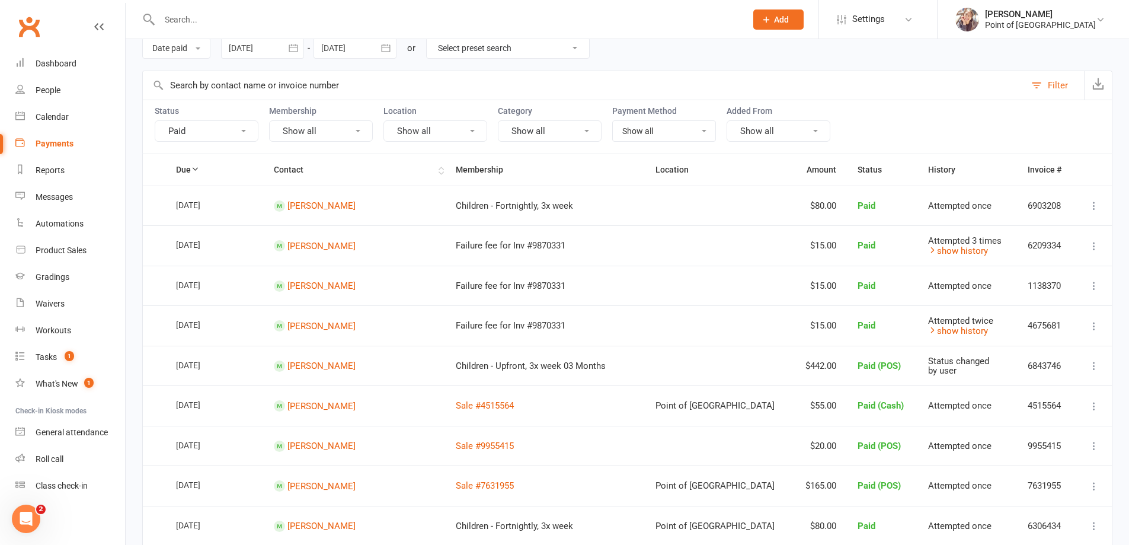
scroll to position [0, 0]
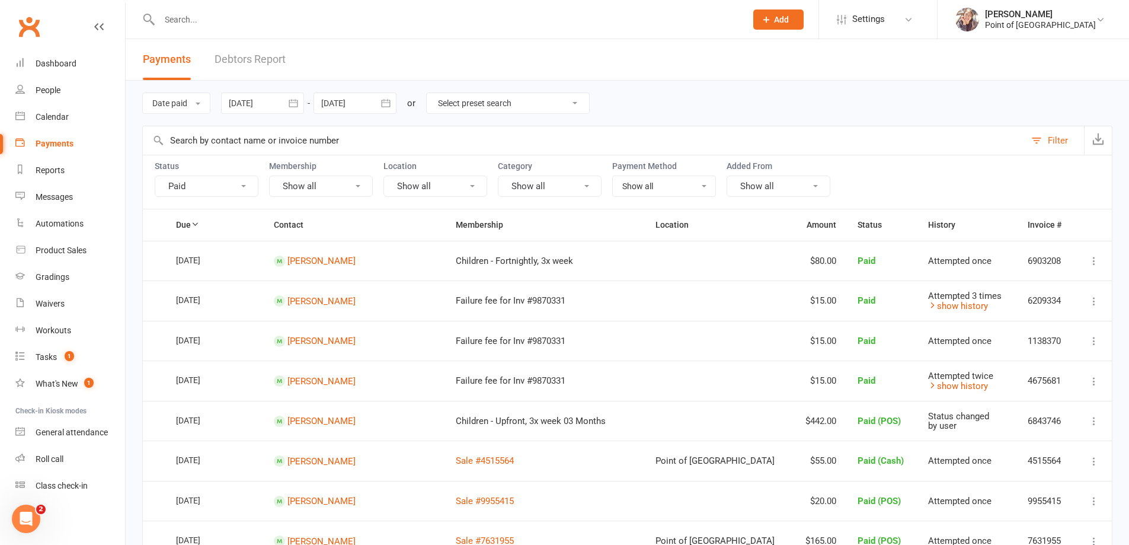
click at [270, 103] on div at bounding box center [262, 102] width 83 height 21
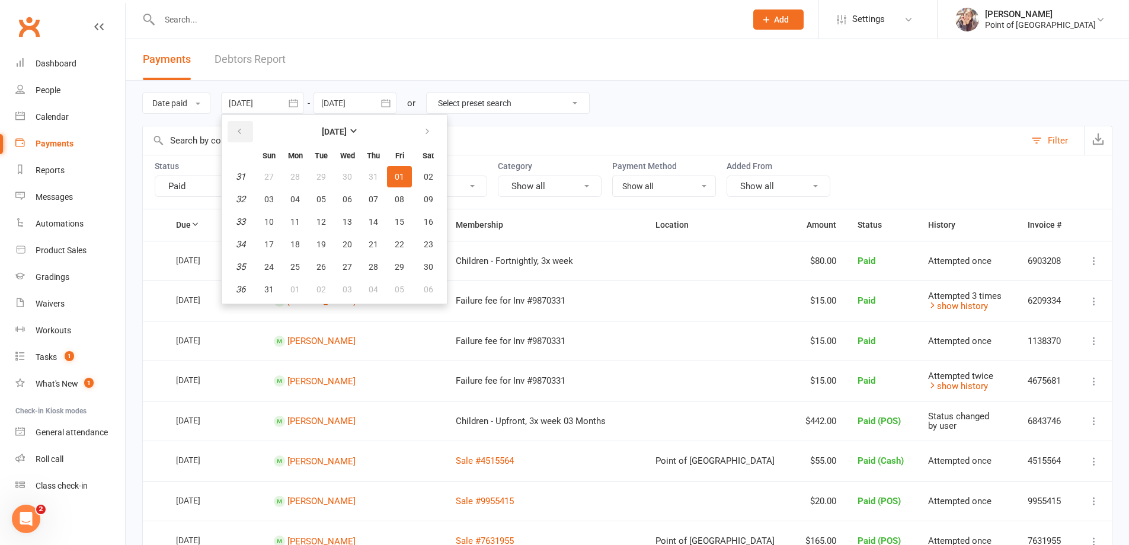
click at [248, 135] on button "button" at bounding box center [240, 131] width 25 height 21
click at [328, 178] on button "01" at bounding box center [321, 176] width 25 height 21
type input "[DATE]"
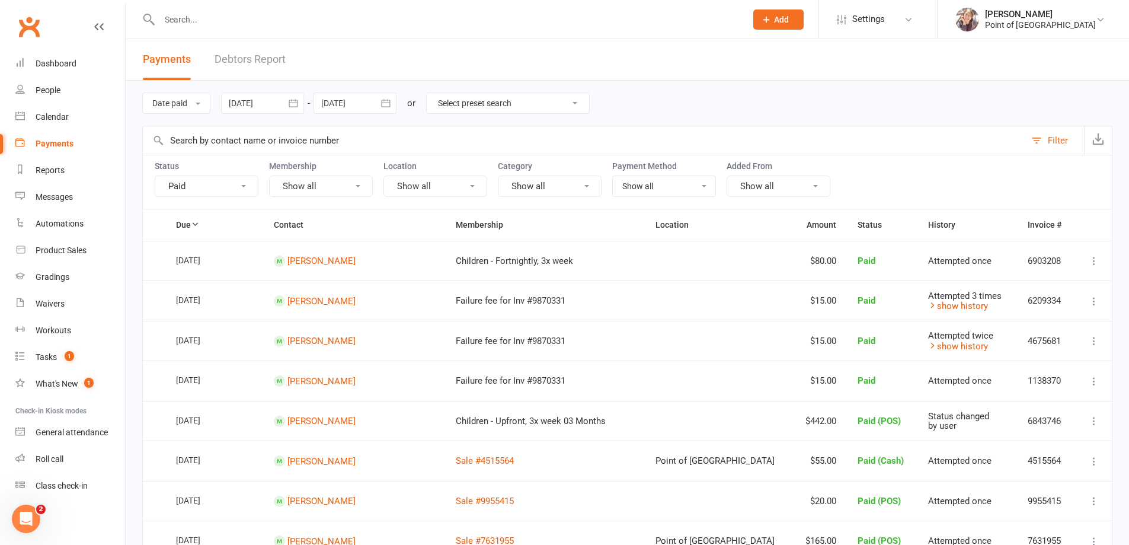
click at [369, 110] on div at bounding box center [355, 102] width 83 height 21
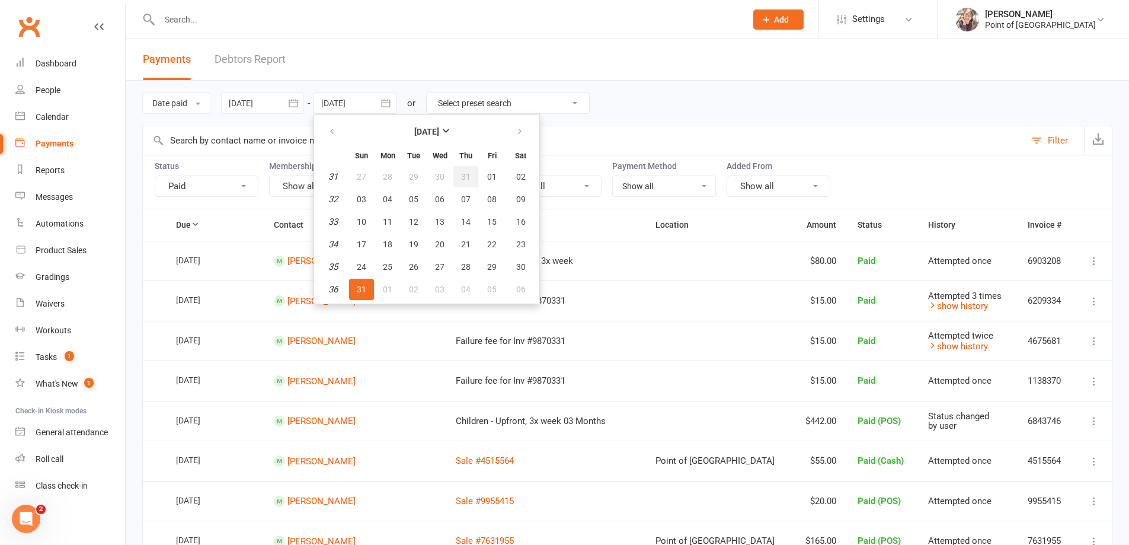
click at [471, 174] on span "31" at bounding box center [465, 176] width 9 height 9
type input "[DATE]"
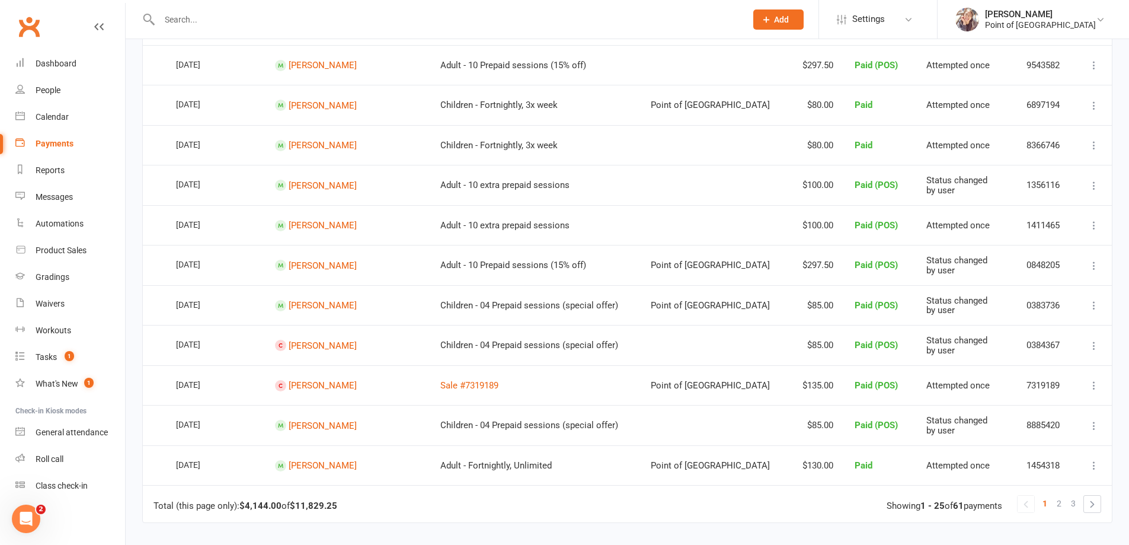
scroll to position [904, 0]
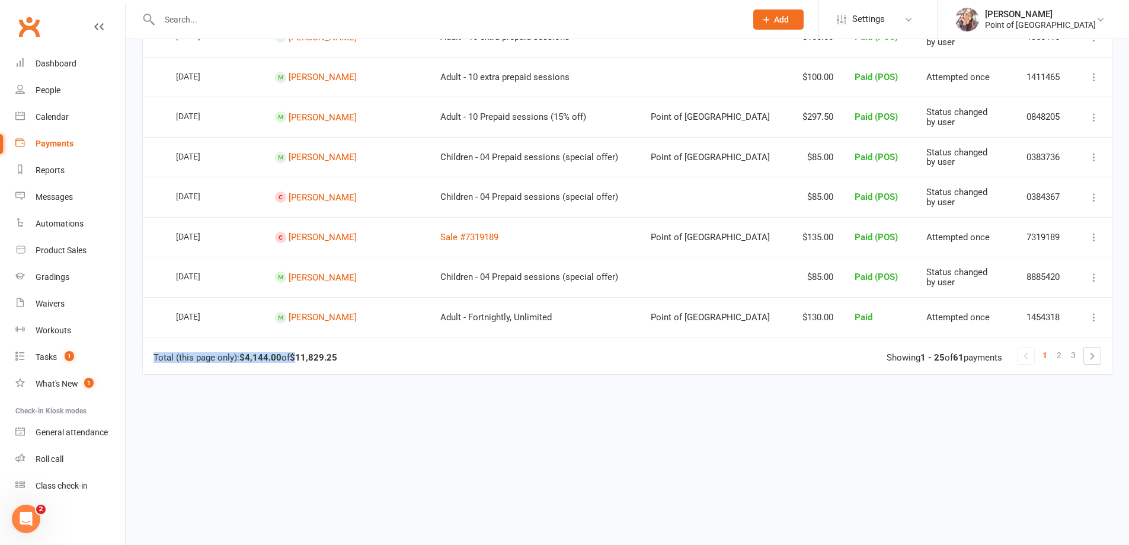
drag, startPoint x: 297, startPoint y: 357, endPoint x: 342, endPoint y: 360, distance: 45.2
click at [342, 360] on td "Total (this page only): $4,144.00 of $11,829.25 1 2 3 Showing 1 - 25 of 61 paym…" at bounding box center [627, 355] width 969 height 37
click at [334, 361] on strong "$11,829.25" at bounding box center [313, 357] width 47 height 11
drag, startPoint x: 292, startPoint y: 358, endPoint x: 340, endPoint y: 357, distance: 48.0
click at [340, 357] on td "Total (this page only): $4,144.00 of $11,829.25 1 2 3 Showing 1 - 25 of 61 paym…" at bounding box center [627, 355] width 969 height 37
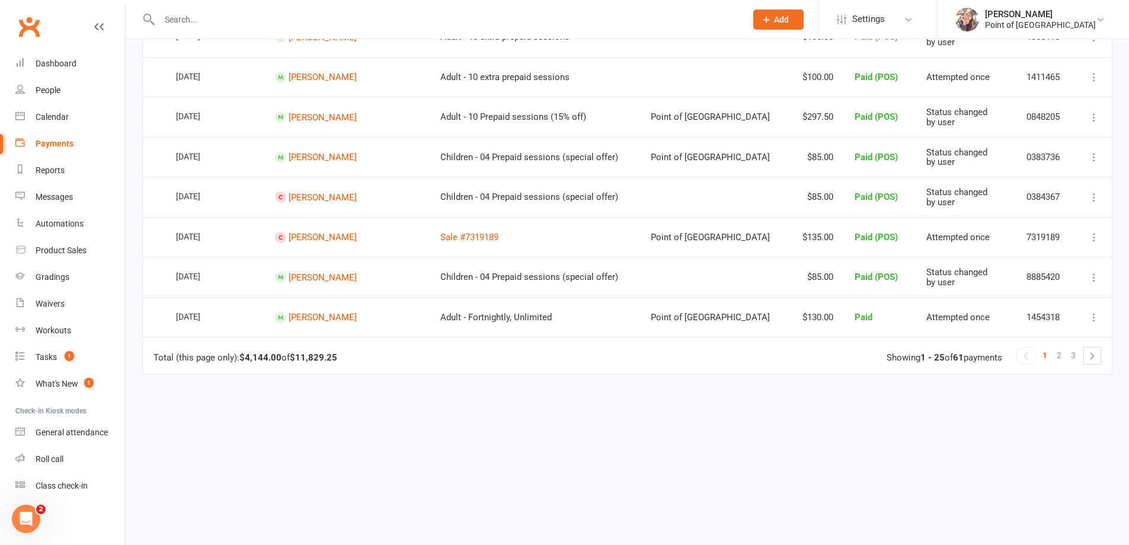
click at [317, 361] on strong "$11,829.25" at bounding box center [313, 357] width 47 height 11
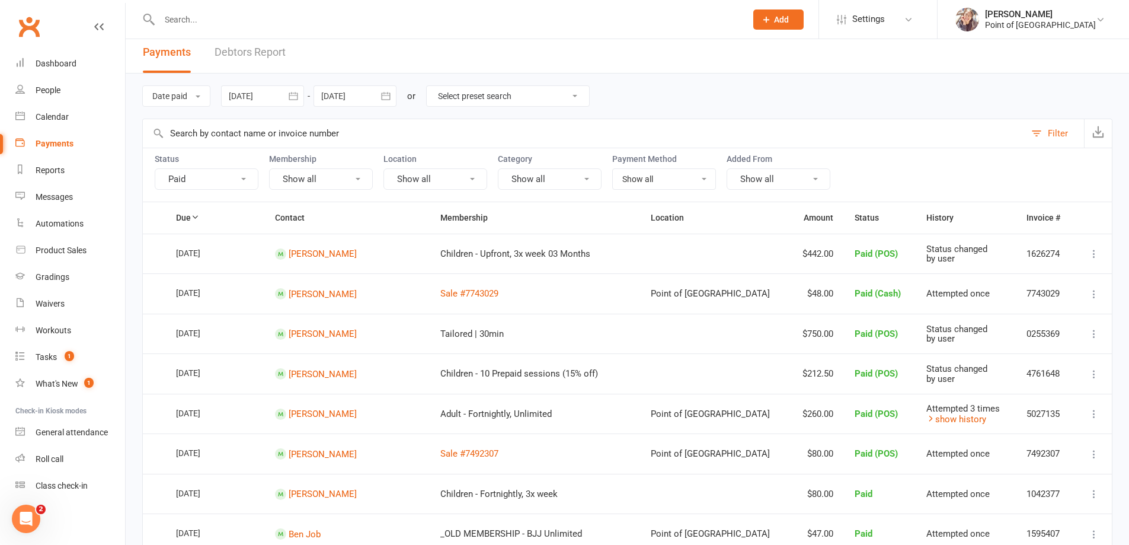
scroll to position [0, 0]
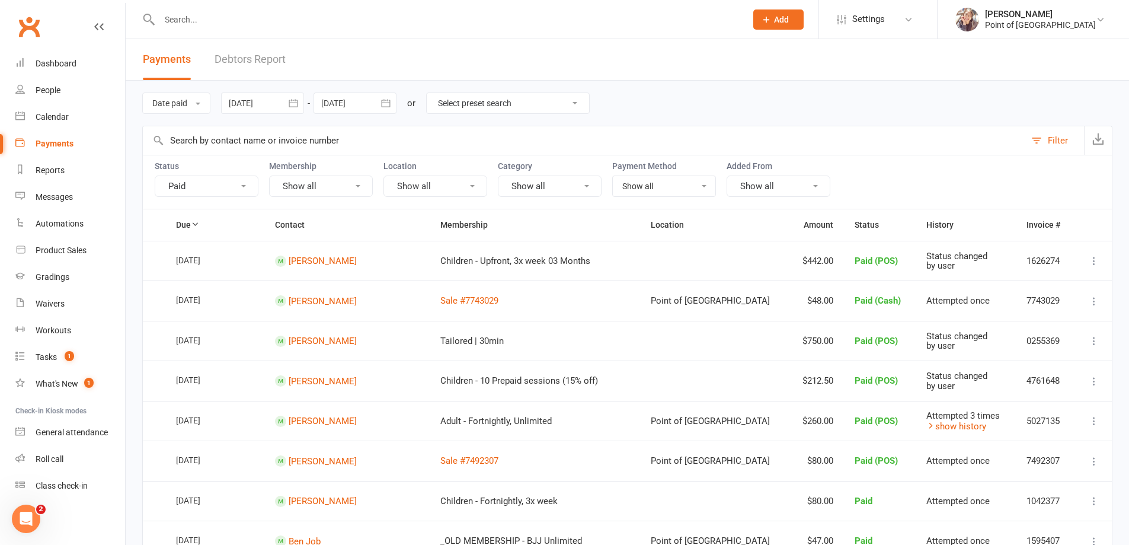
click at [295, 101] on icon "button" at bounding box center [293, 103] width 12 height 12
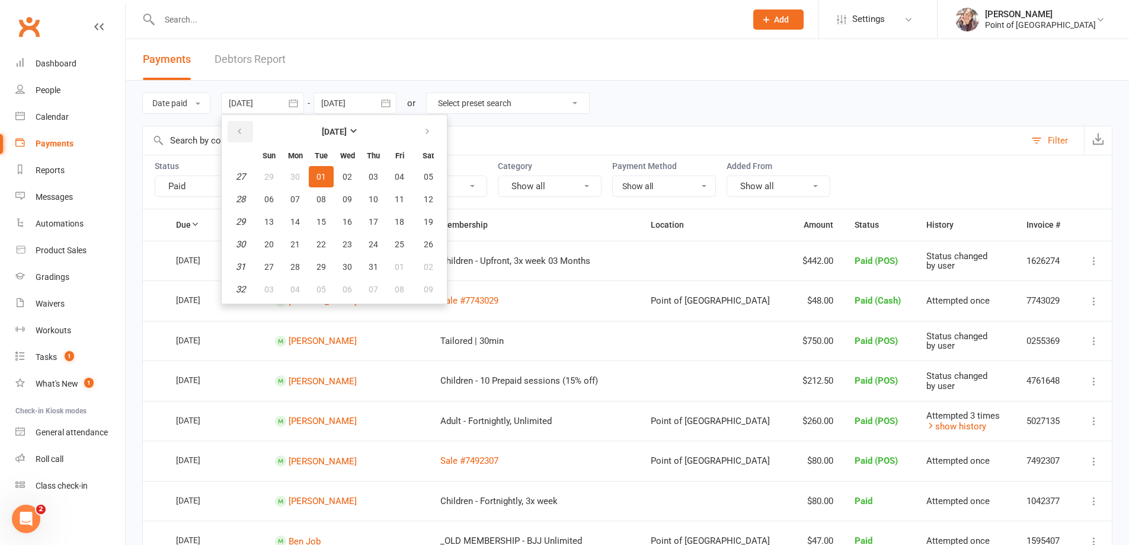
click at [237, 133] on button "button" at bounding box center [240, 131] width 25 height 21
click at [272, 174] on span "01" at bounding box center [268, 176] width 9 height 9
type input "[DATE]"
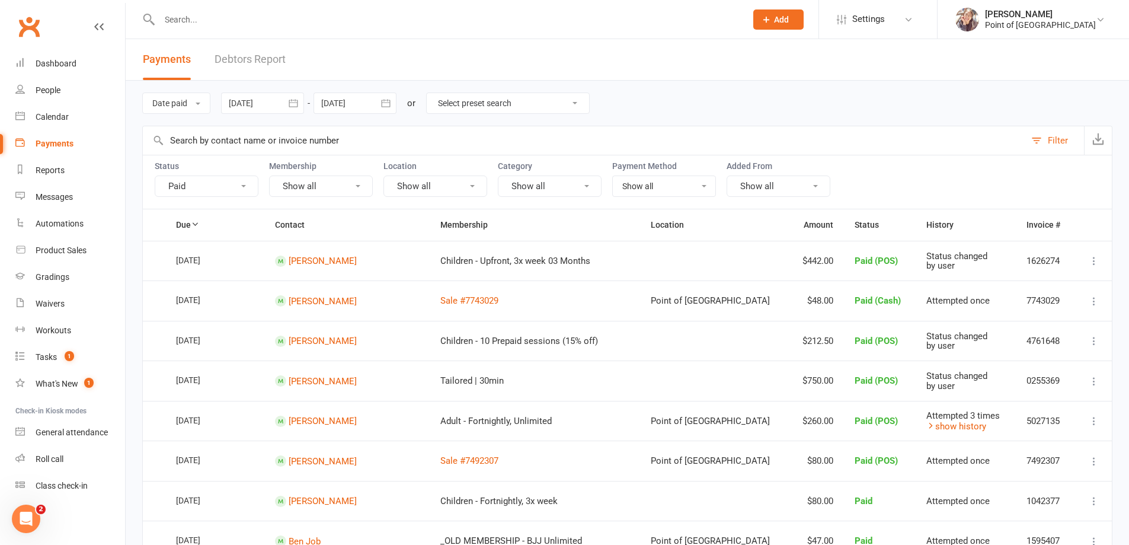
click at [360, 103] on div at bounding box center [355, 102] width 83 height 21
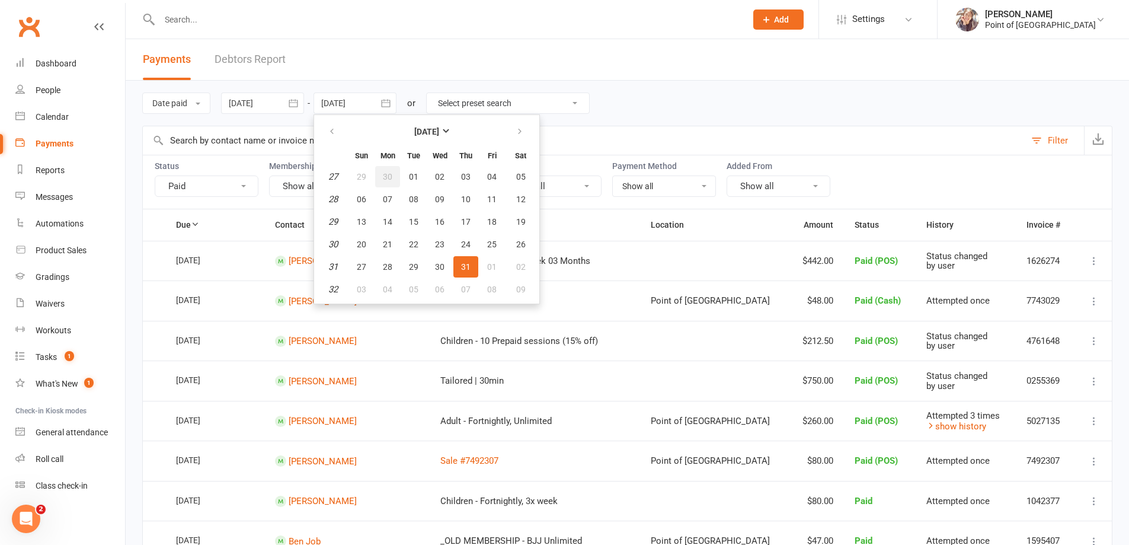
click at [389, 172] on span "30" at bounding box center [387, 176] width 9 height 9
type input "[DATE]"
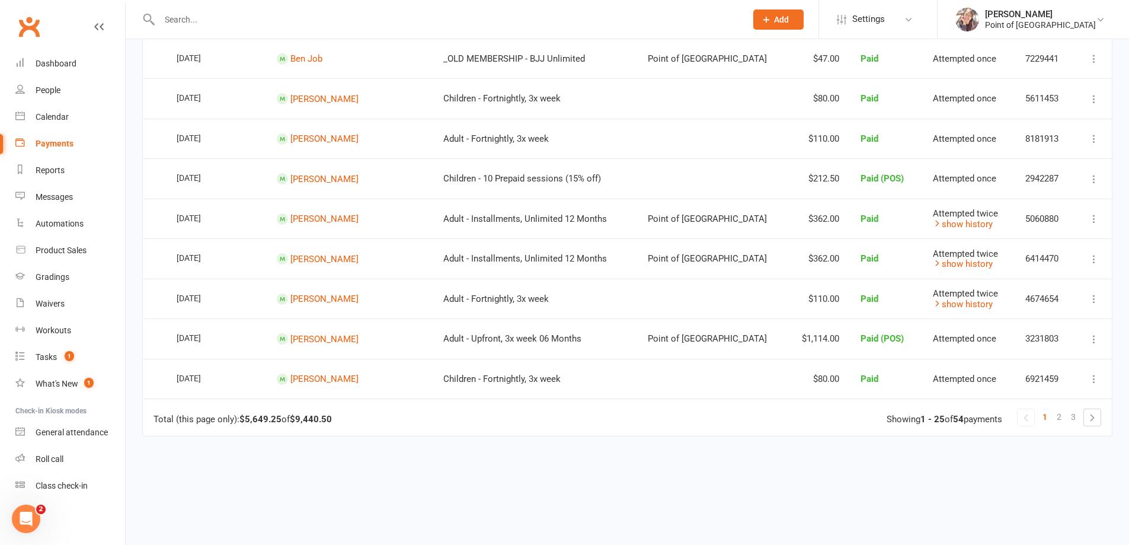
scroll to position [904, 0]
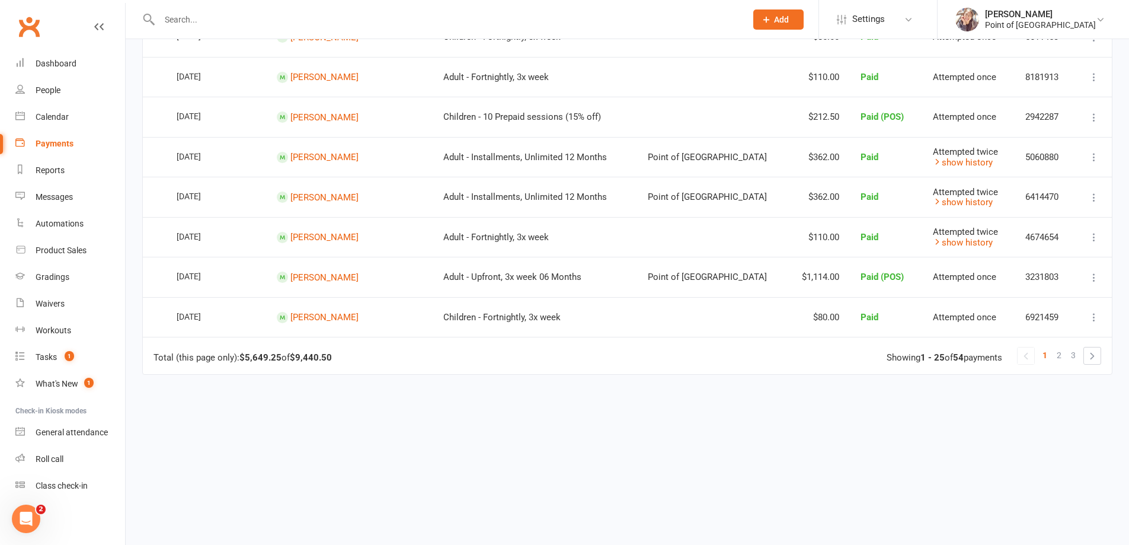
drag, startPoint x: 290, startPoint y: 359, endPoint x: 332, endPoint y: 356, distance: 42.1
click at [332, 356] on div "Total (this page only): $5,649.25 of $9,440.50" at bounding box center [242, 358] width 178 height 10
click at [372, 368] on td "Total (this page only): $5,649.25 of $9,440.50 1 2 3 Showing 1 - 25 of 54 payme…" at bounding box center [627, 355] width 969 height 37
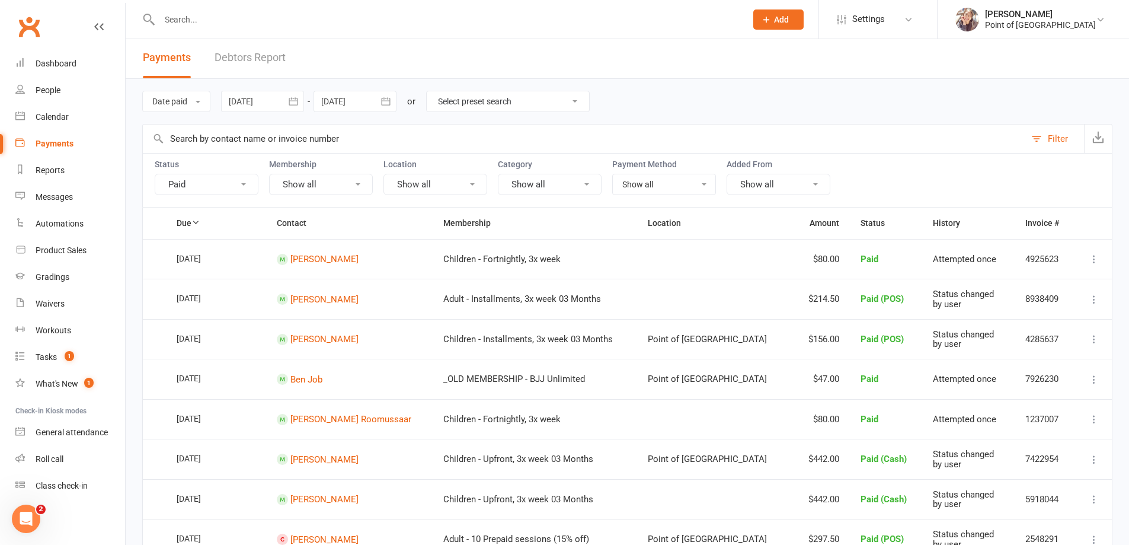
scroll to position [0, 0]
click at [291, 102] on icon "button" at bounding box center [293, 103] width 9 height 8
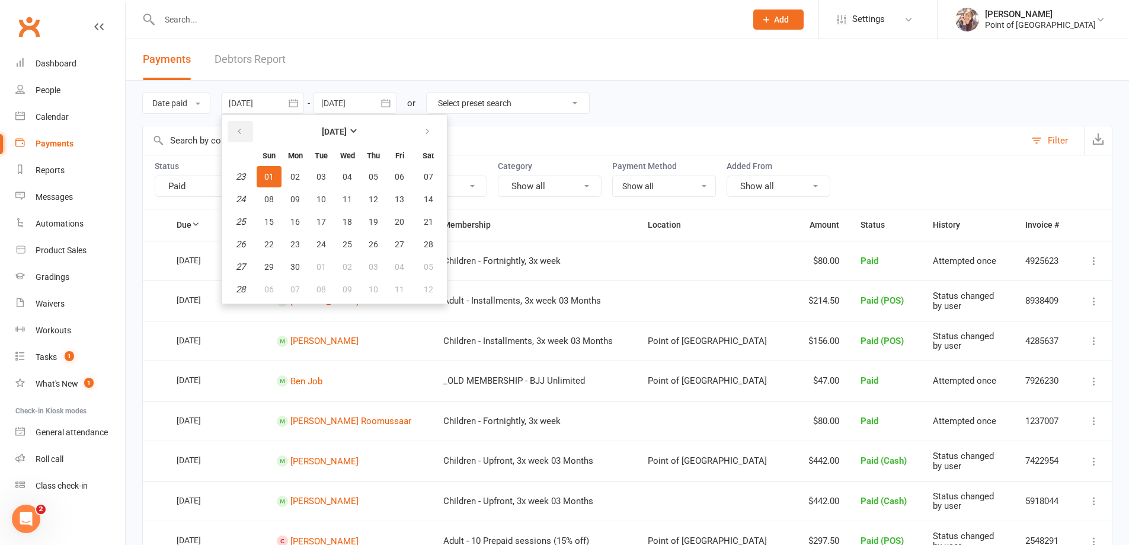
click at [243, 126] on button "button" at bounding box center [240, 131] width 25 height 21
click at [370, 176] on span "01" at bounding box center [373, 176] width 9 height 9
type input "[DATE]"
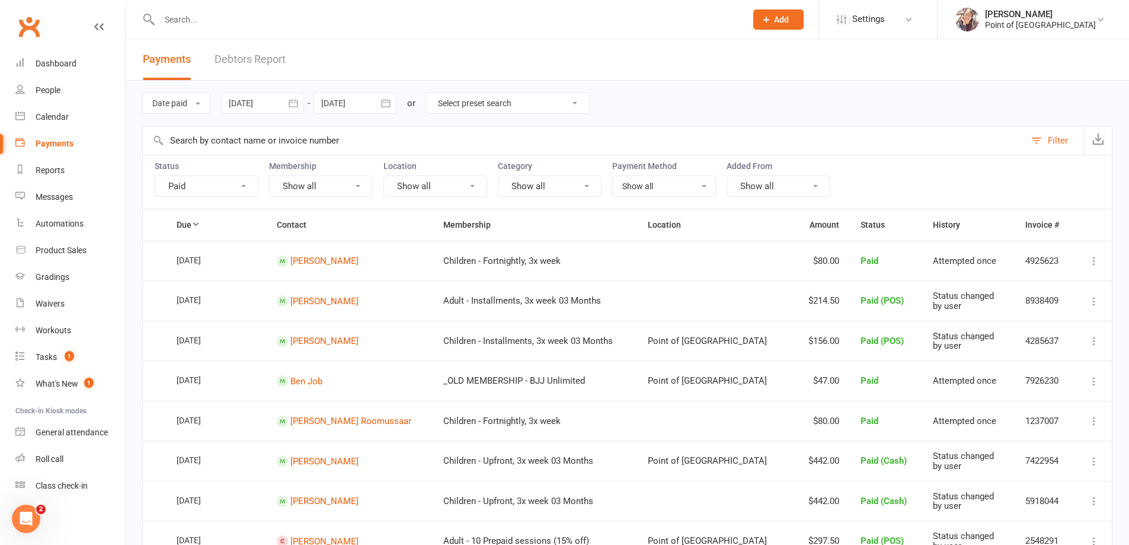
click at [350, 104] on div at bounding box center [355, 102] width 83 height 21
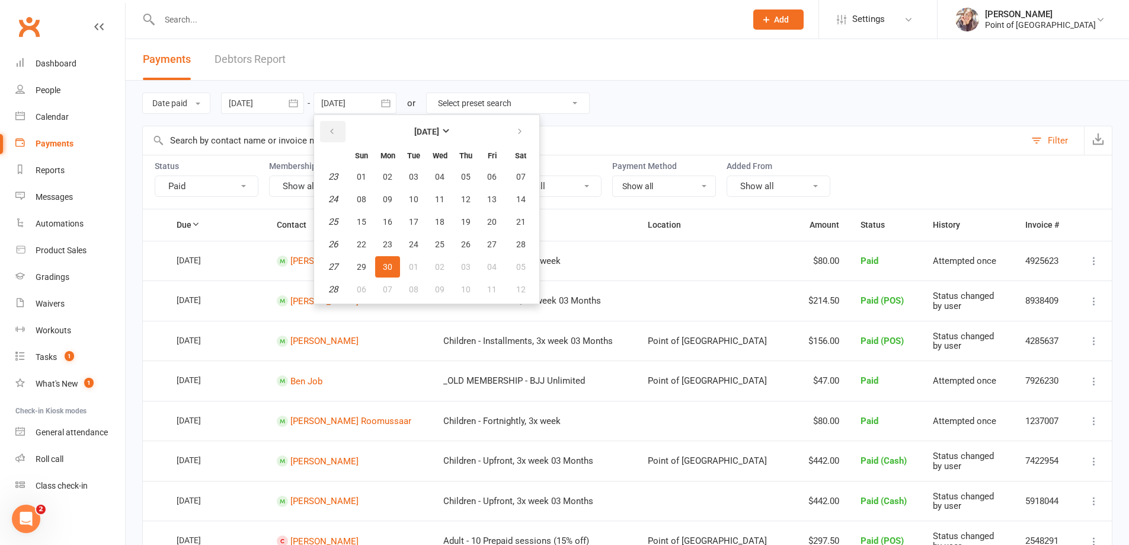
click at [336, 129] on icon "button" at bounding box center [332, 131] width 8 height 9
click at [524, 264] on span "31" at bounding box center [520, 266] width 9 height 9
type input "[DATE]"
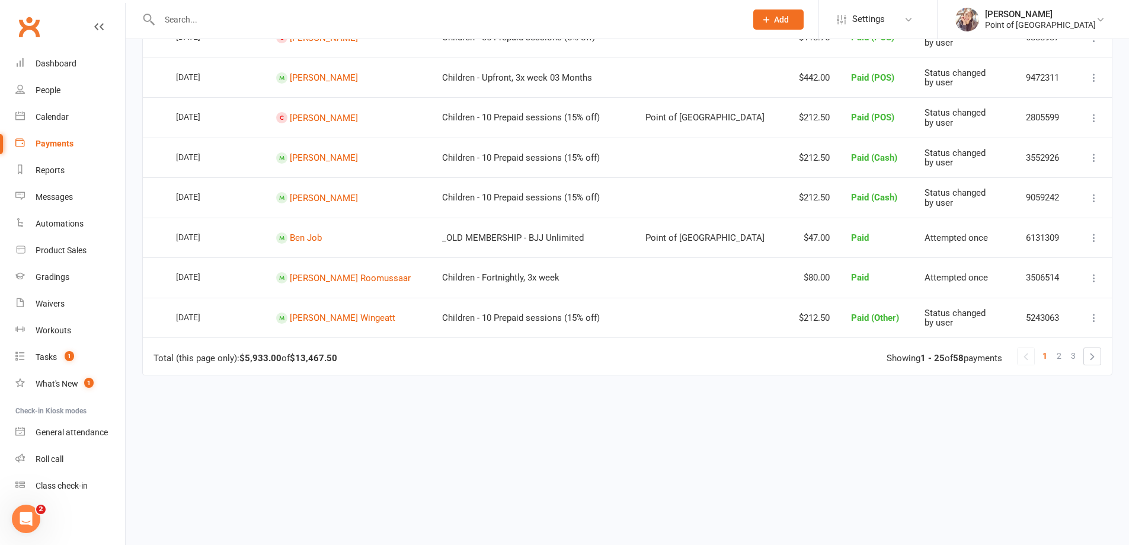
scroll to position [904, 0]
click at [306, 360] on td "Total (this page only): $5,933.00 of $13,467.50 1 2 3 Showing 1 - 25 of 58 paym…" at bounding box center [627, 355] width 969 height 37
click at [347, 357] on td "Total (this page only): $5,933.00 of $13,467.50 1 2 3 Showing 1 - 25 of 58 paym…" at bounding box center [627, 355] width 969 height 37
drag, startPoint x: 293, startPoint y: 354, endPoint x: 343, endPoint y: 354, distance: 50.4
click at [343, 354] on td "Total (this page only): $5,933.00 of $13,467.50 1 2 3 Showing 1 - 25 of 58 paym…" at bounding box center [627, 355] width 969 height 37
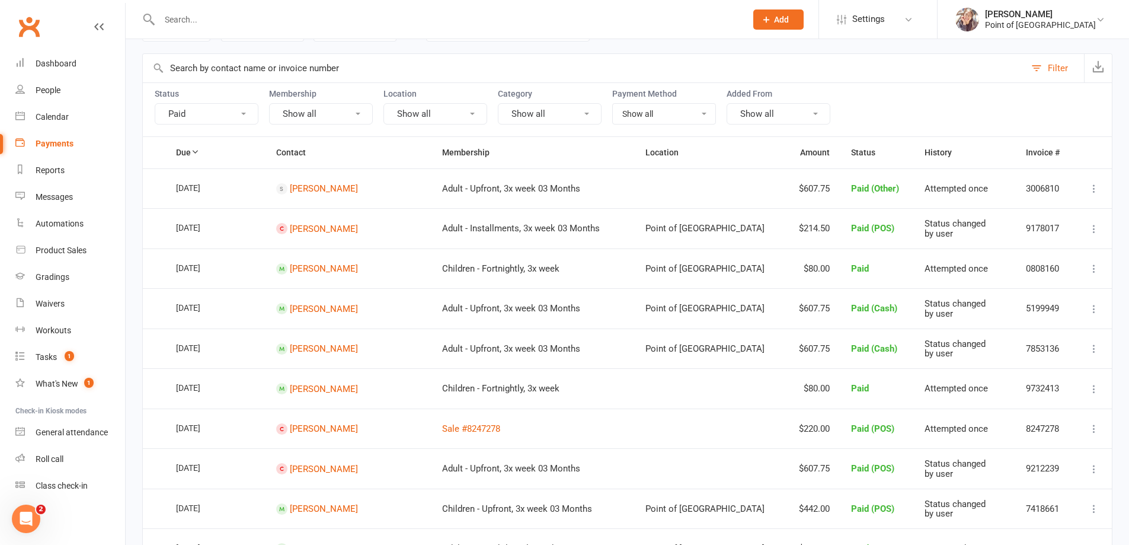
scroll to position [0, 0]
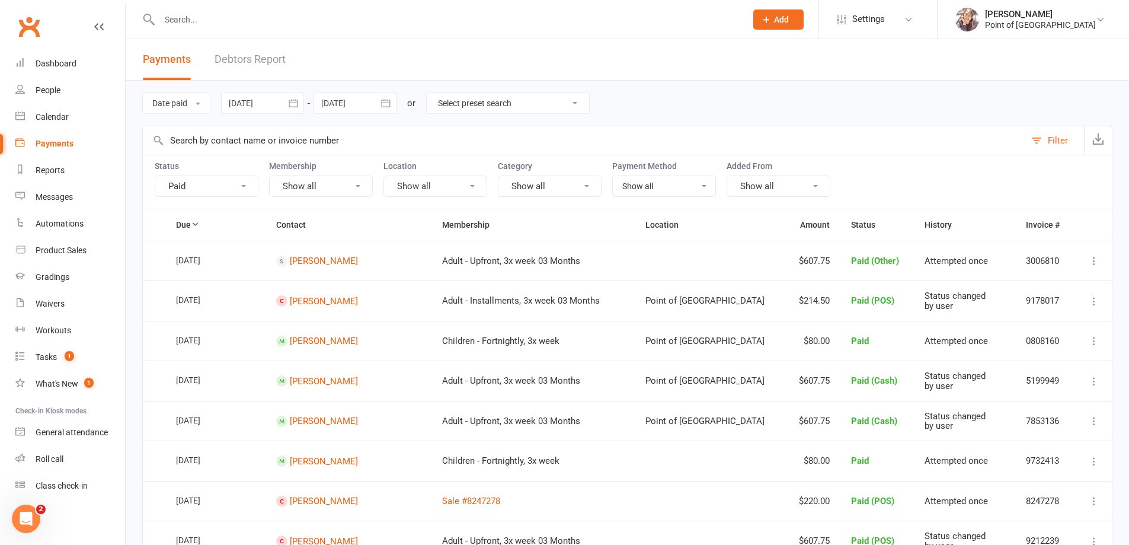
click at [287, 103] on button "button" at bounding box center [293, 102] width 21 height 21
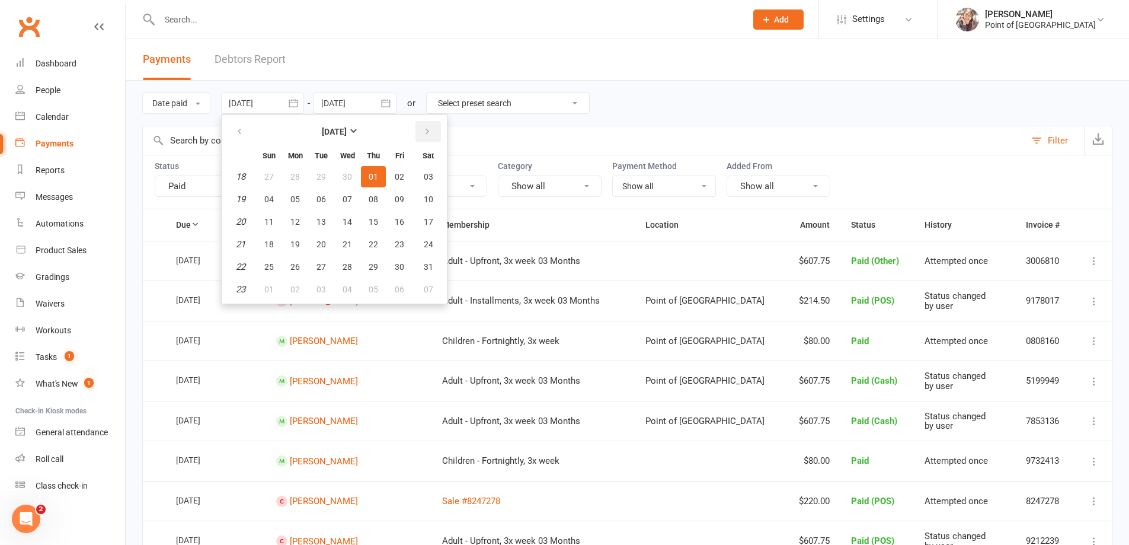
click at [436, 130] on button "button" at bounding box center [427, 131] width 25 height 21
click at [434, 130] on button "button" at bounding box center [427, 131] width 25 height 21
click at [297, 175] on span "01" at bounding box center [294, 176] width 9 height 9
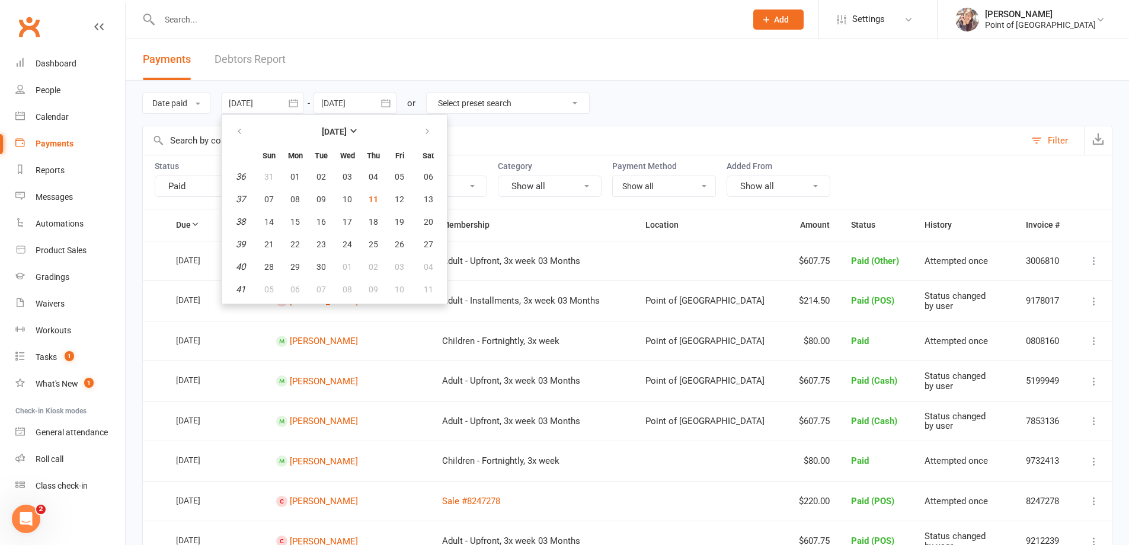
type input "[DATE]"
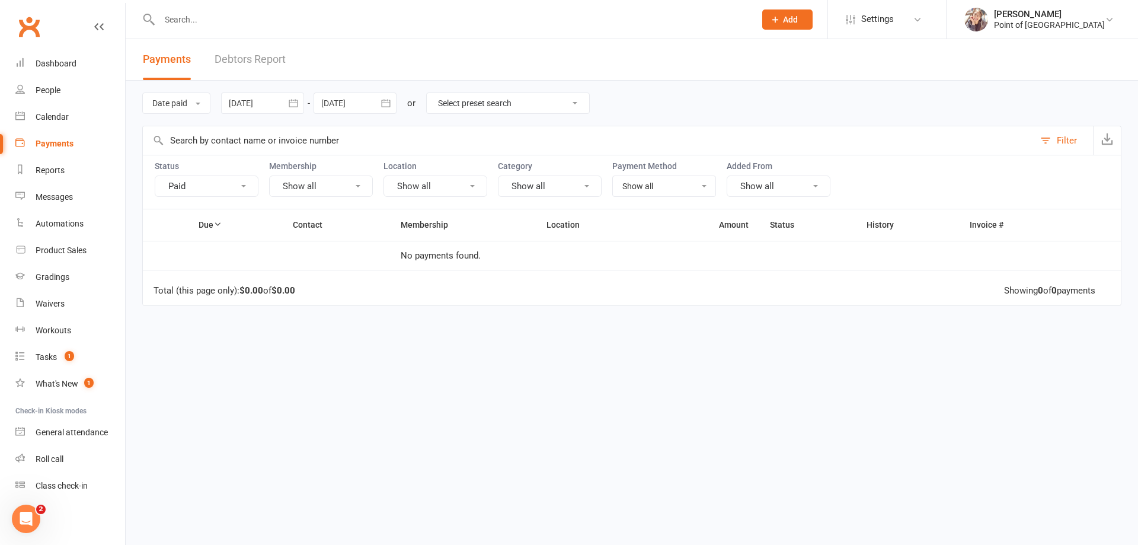
click at [384, 102] on icon "button" at bounding box center [386, 103] width 12 height 12
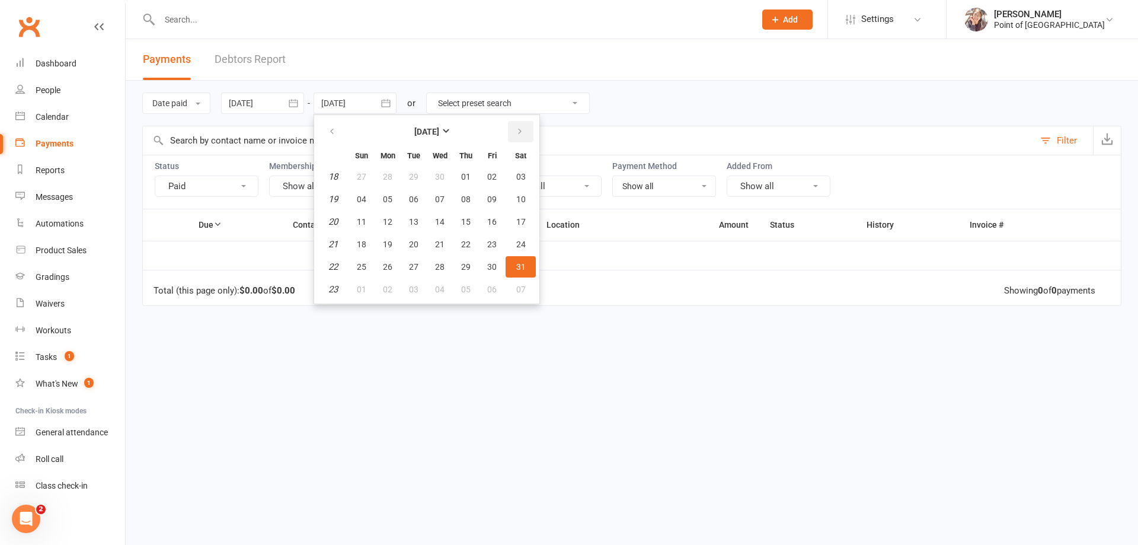
click at [520, 131] on icon "button" at bounding box center [520, 131] width 8 height 9
click at [523, 131] on icon "button" at bounding box center [520, 131] width 8 height 9
click at [468, 200] on span "11" at bounding box center [465, 198] width 9 height 9
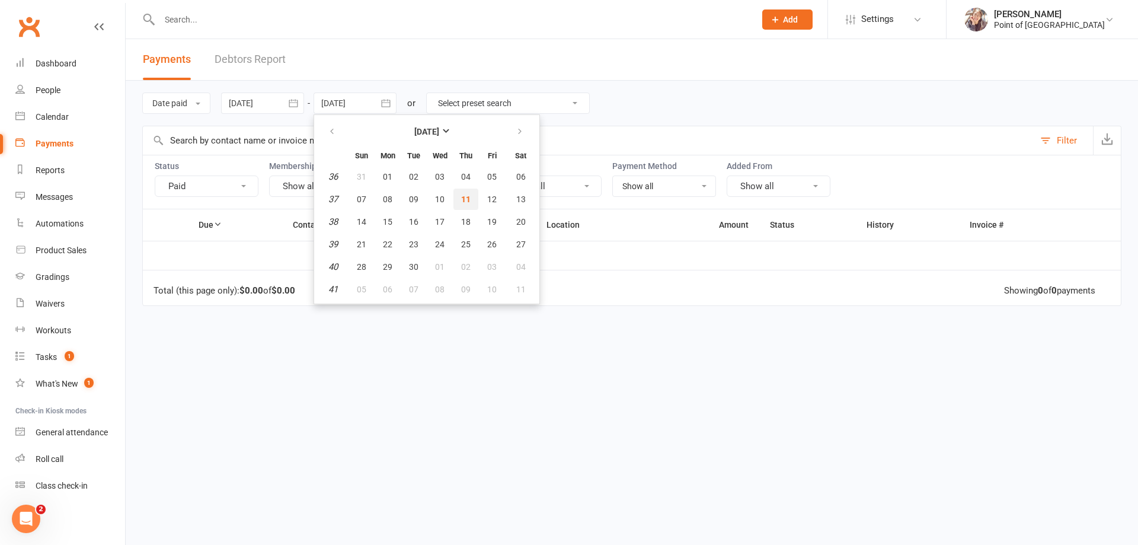
type input "[DATE]"
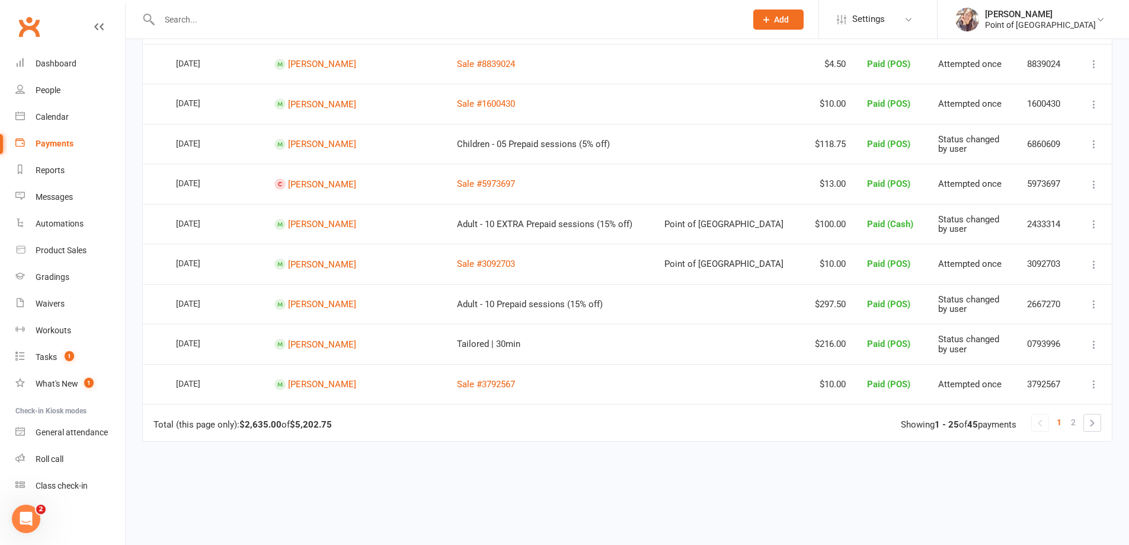
scroll to position [904, 0]
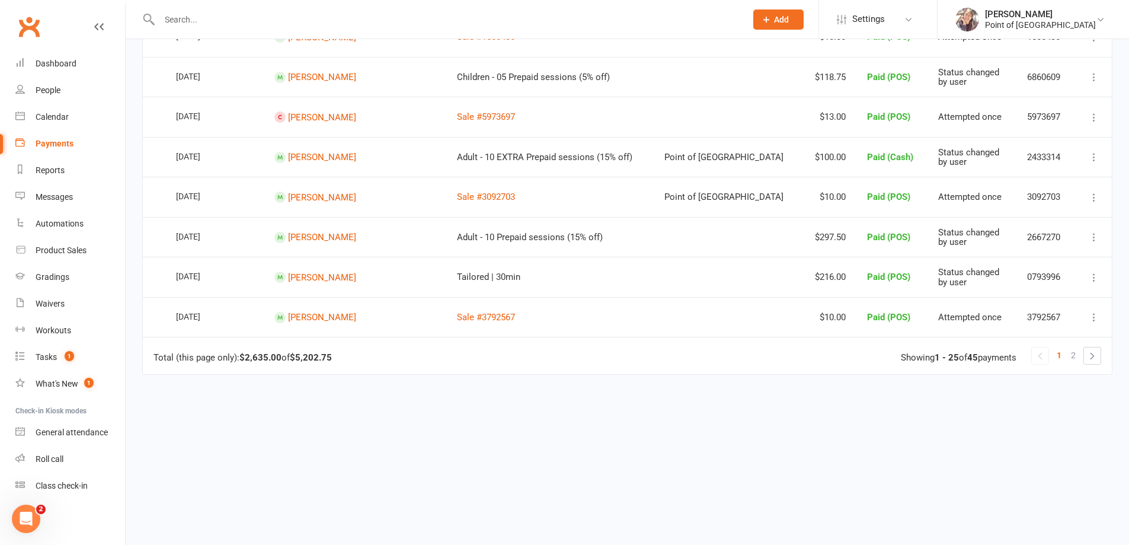
drag, startPoint x: 294, startPoint y: 358, endPoint x: 357, endPoint y: 357, distance: 62.8
click at [357, 357] on td "Total (this page only): $2,635.00 of $5,202.75 1 2 Showing 1 - 25 of 45 payments" at bounding box center [627, 355] width 969 height 37
click at [344, 354] on td "Total (this page only): $2,635.00 of $5,202.75 1 2 Showing 1 - 25 of 45 payments" at bounding box center [627, 355] width 969 height 37
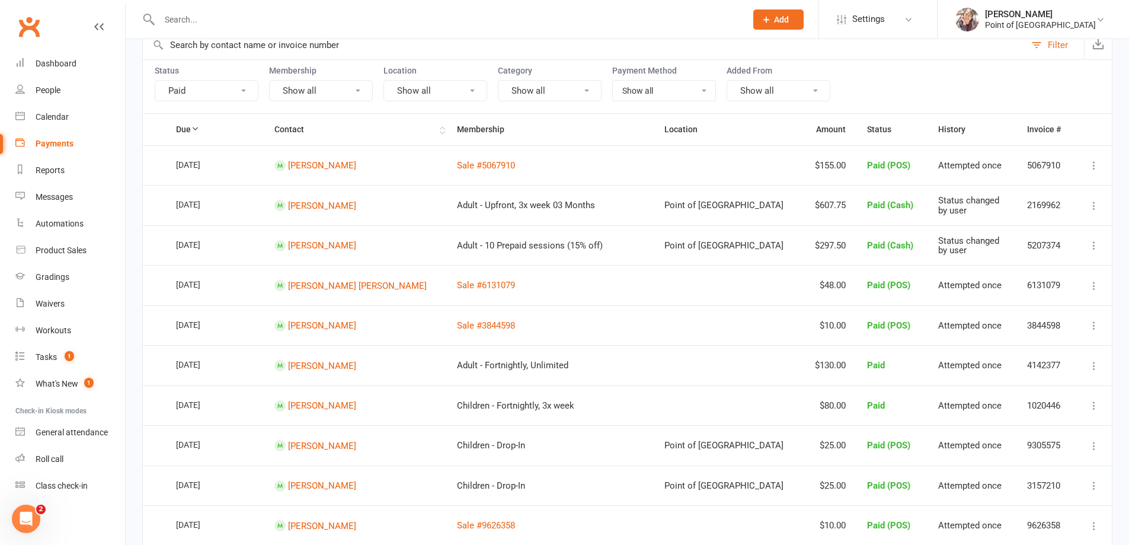
scroll to position [0, 0]
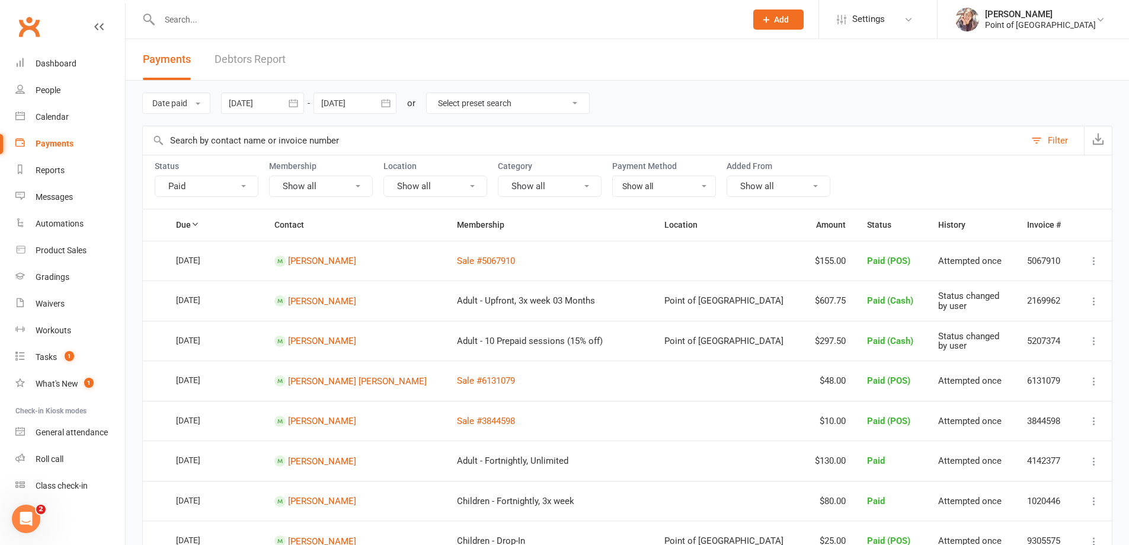
click at [289, 104] on button "button" at bounding box center [293, 102] width 21 height 21
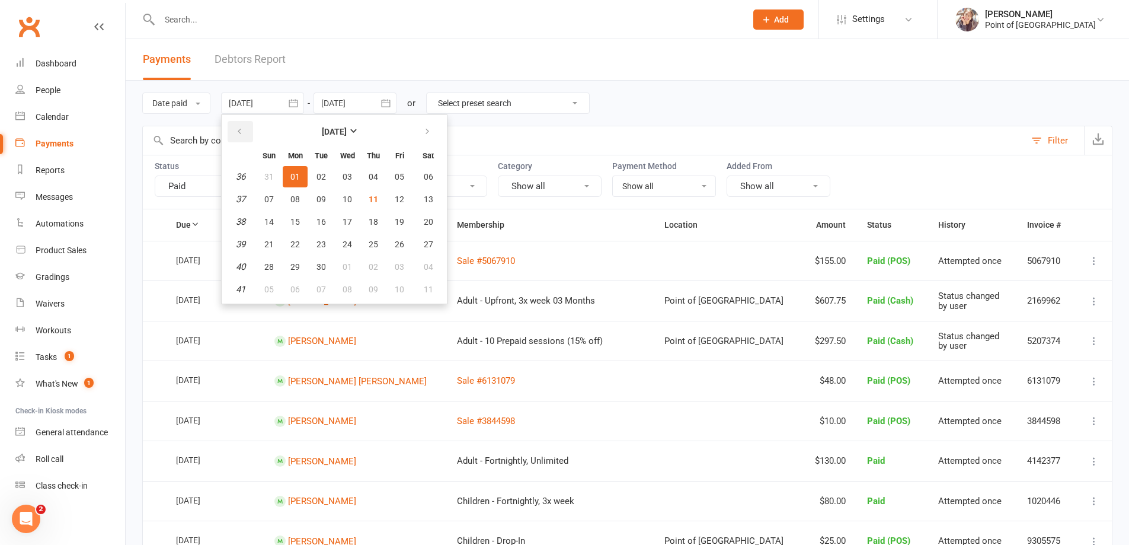
click at [248, 130] on button "button" at bounding box center [240, 131] width 25 height 21
click at [404, 176] on span "01" at bounding box center [399, 176] width 9 height 9
type input "[DATE]"
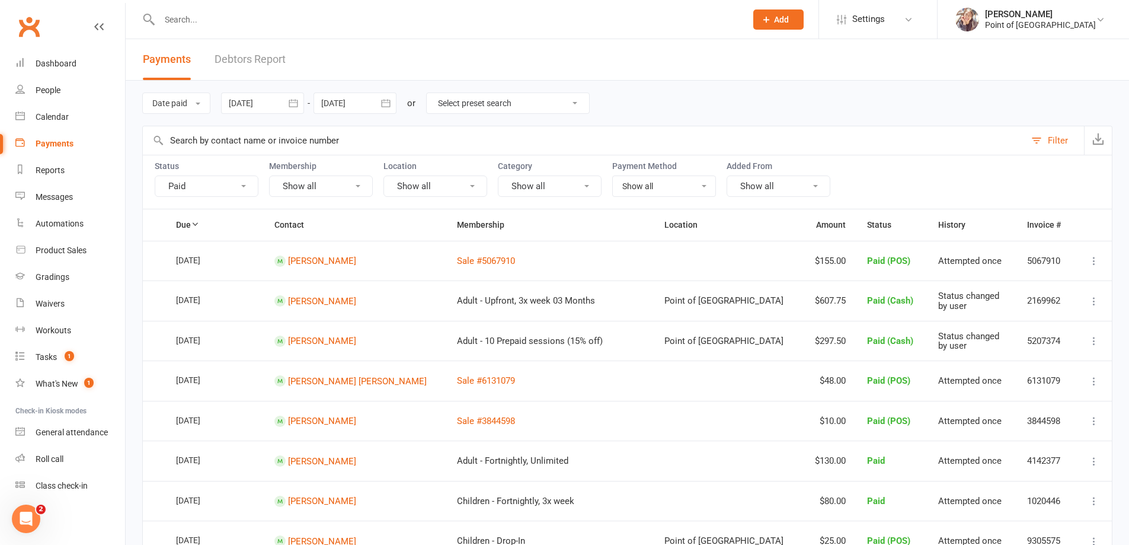
click at [372, 104] on div at bounding box center [355, 102] width 83 height 21
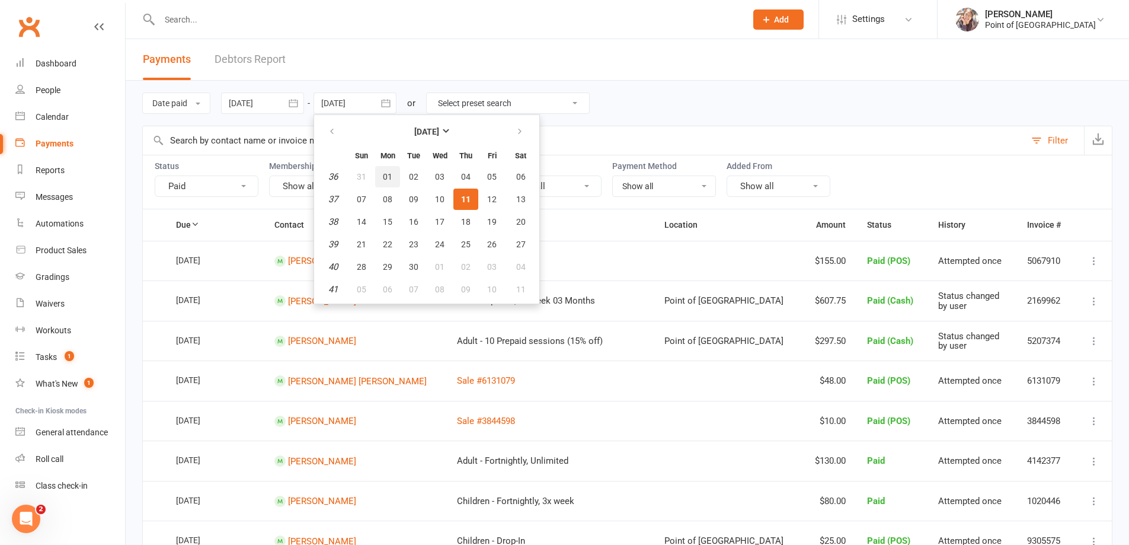
click at [392, 175] on span "01" at bounding box center [387, 176] width 9 height 9
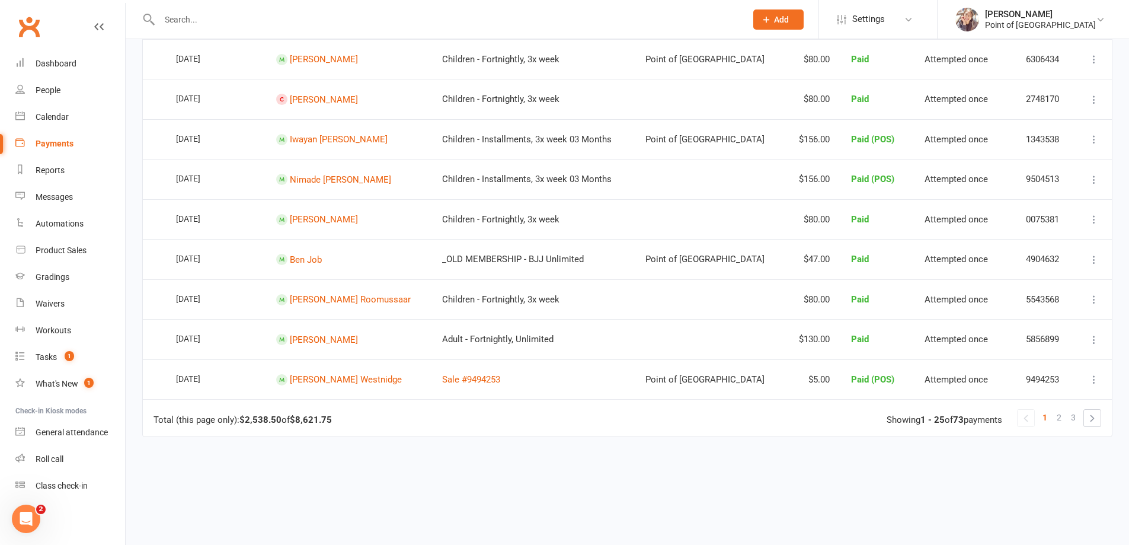
scroll to position [904, 0]
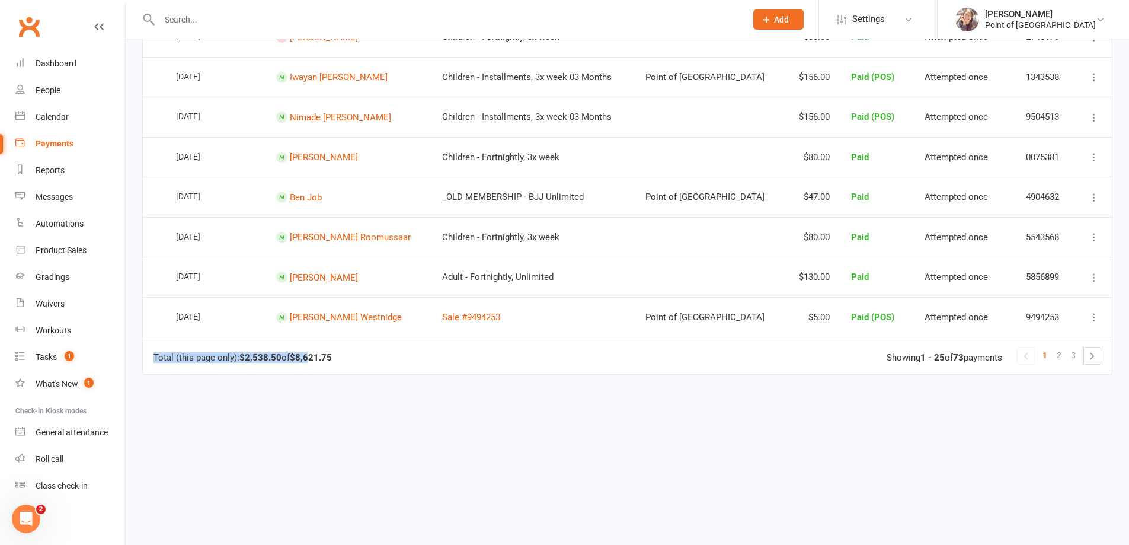
drag, startPoint x: 341, startPoint y: 357, endPoint x: 311, endPoint y: 358, distance: 29.6
click at [311, 358] on td "Total (this page only): $2,538.50 of $8,621.75 1 2 3 Showing 1 - 25 of 73 payme…" at bounding box center [627, 355] width 969 height 37
click at [299, 358] on strong "$8,621.75" at bounding box center [311, 357] width 42 height 11
drag, startPoint x: 293, startPoint y: 357, endPoint x: 336, endPoint y: 356, distance: 42.7
click at [336, 356] on td "Total (this page only): $2,538.50 of $8,621.75 1 2 3 Showing 1 - 25 of 73 payme…" at bounding box center [627, 355] width 969 height 37
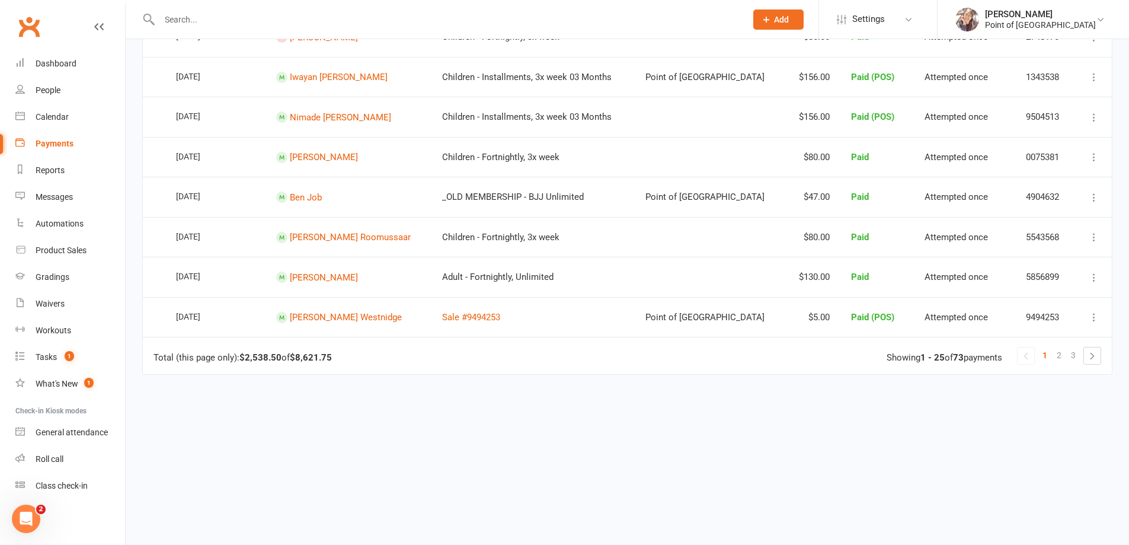
click at [353, 353] on td "Total (this page only): $2,538.50 of $8,621.75 1 2 3 Showing 1 - 25 of 73 payme…" at bounding box center [627, 355] width 969 height 37
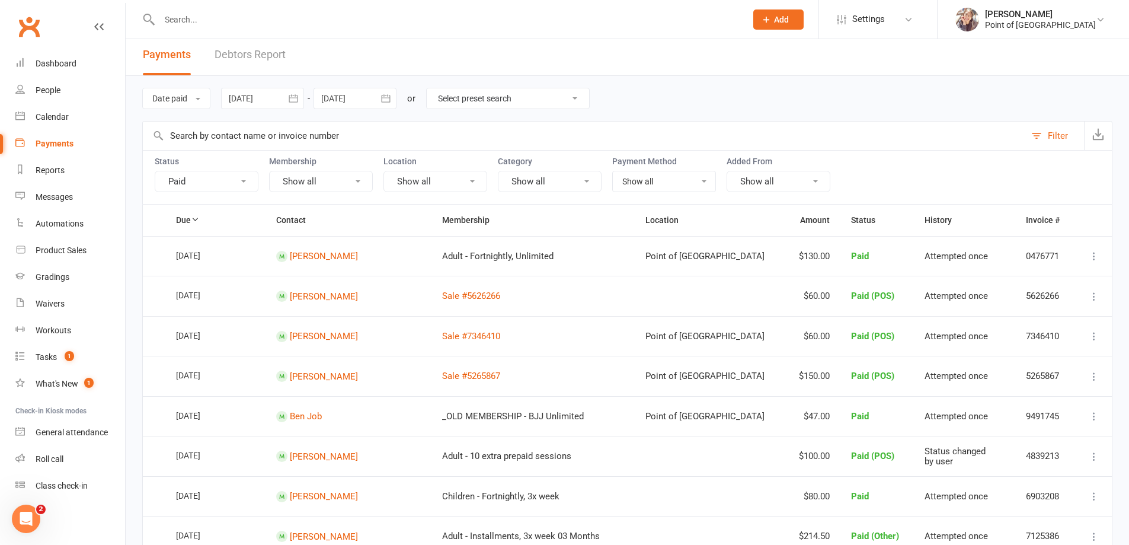
scroll to position [0, 0]
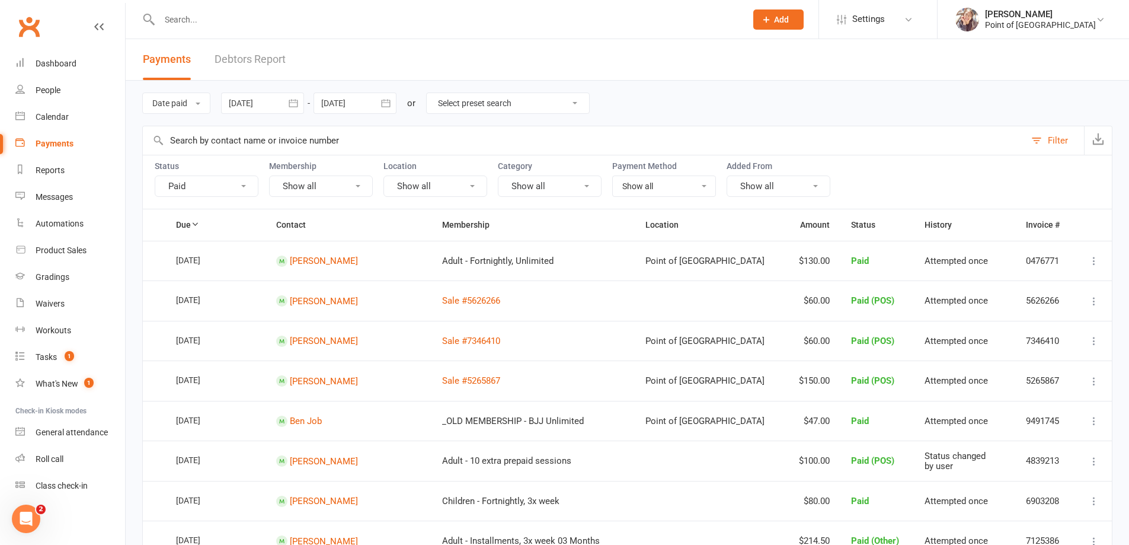
click at [367, 99] on div at bounding box center [355, 102] width 83 height 21
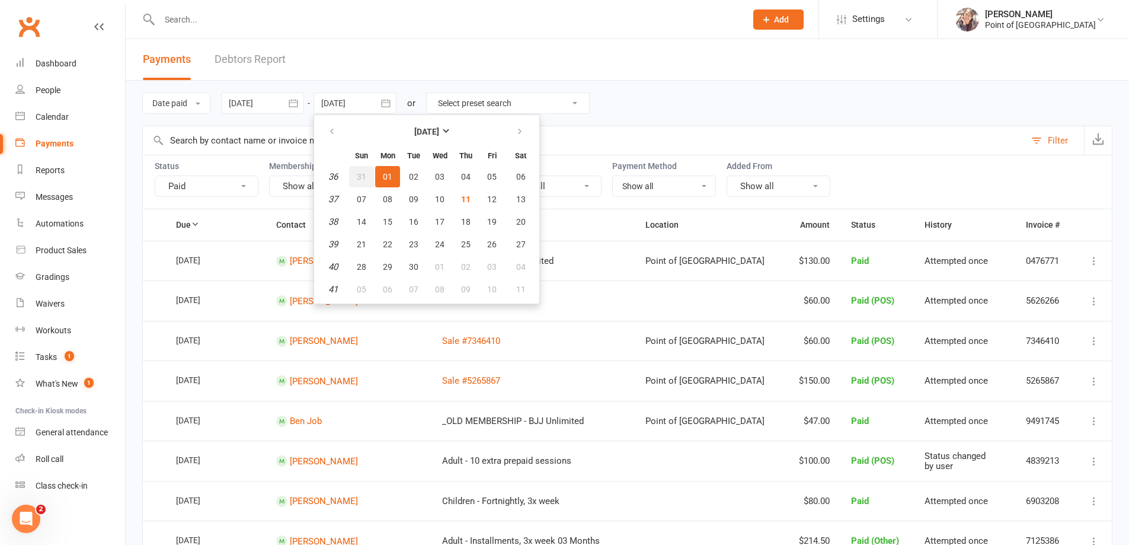
click at [366, 172] on span "31" at bounding box center [361, 176] width 9 height 9
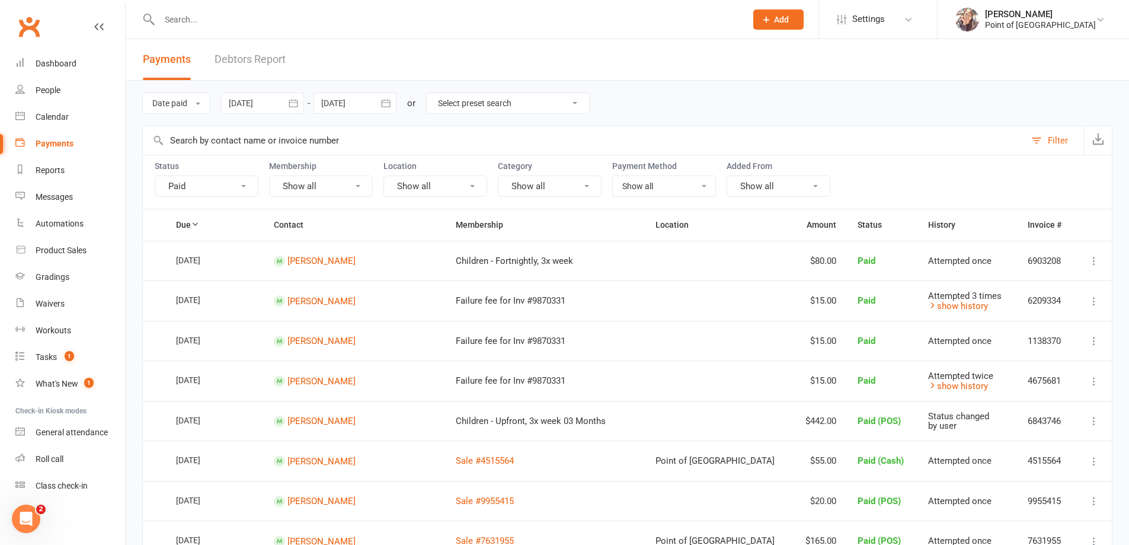
click at [382, 103] on icon "button" at bounding box center [386, 103] width 12 height 12
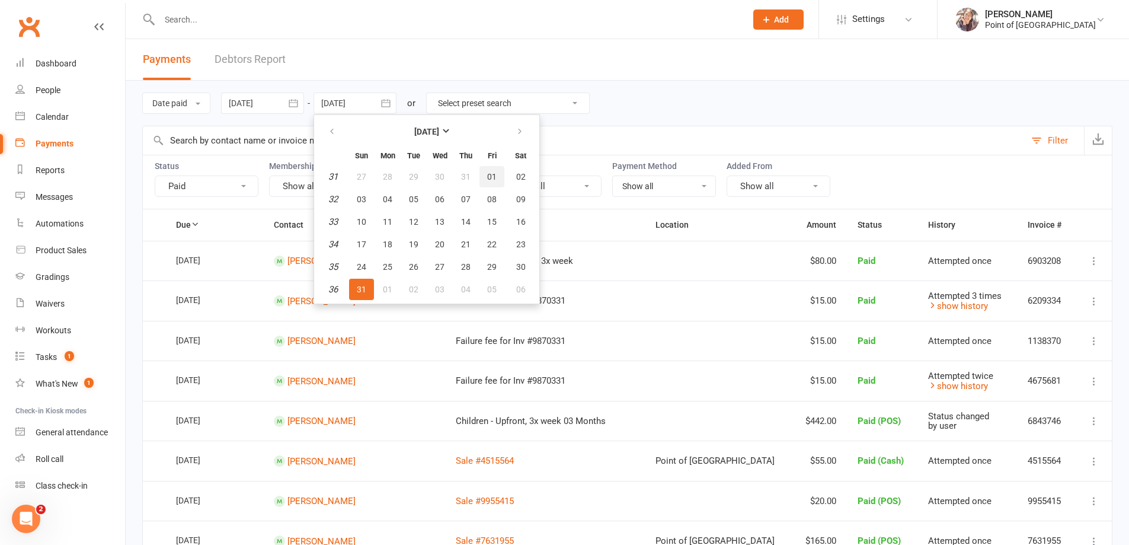
click at [495, 180] on span "01" at bounding box center [491, 176] width 9 height 9
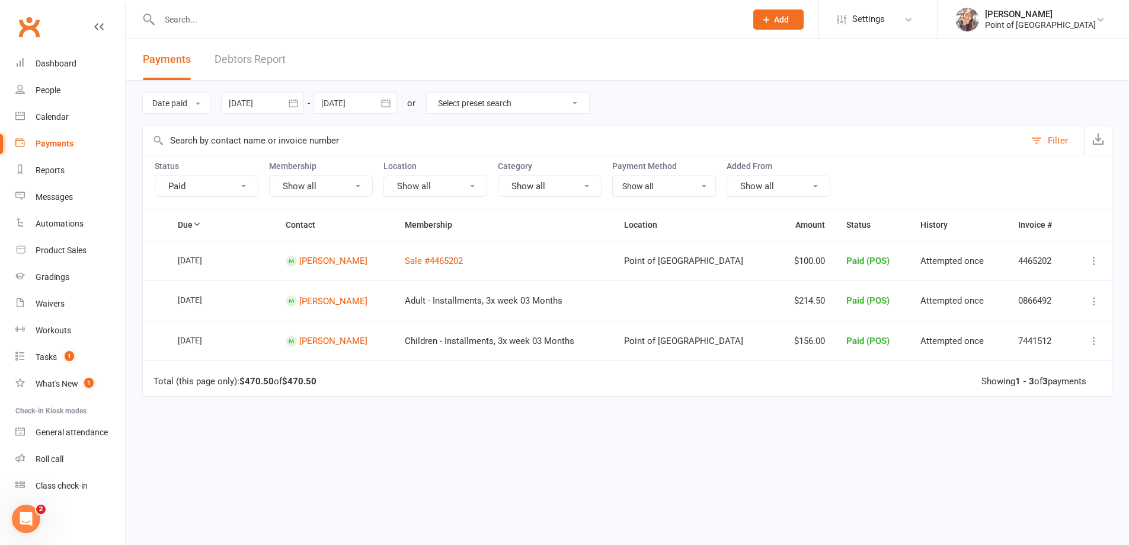
click at [388, 104] on icon "button" at bounding box center [386, 103] width 12 height 12
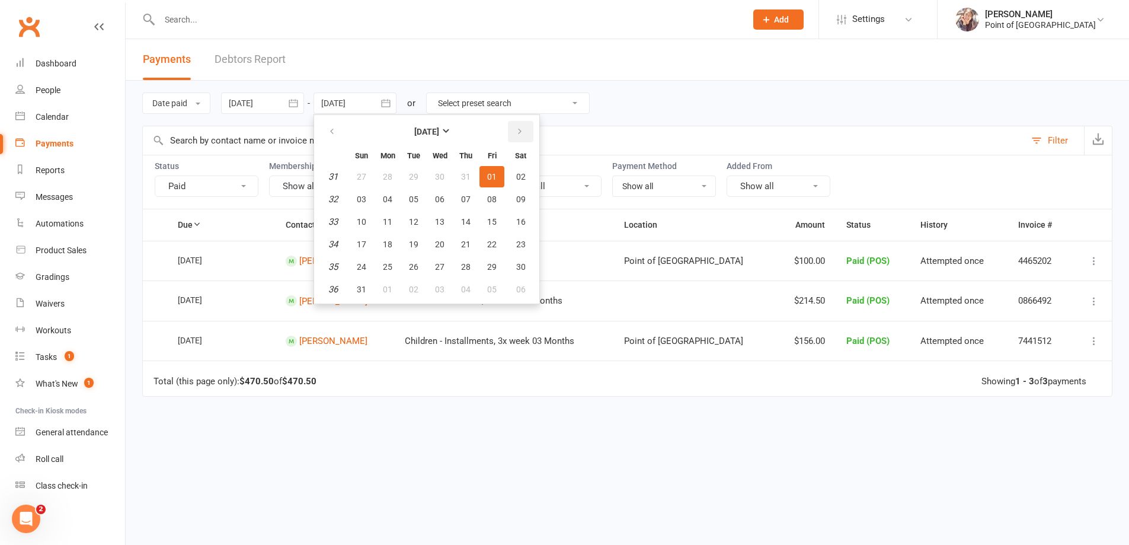
click at [526, 123] on button "button" at bounding box center [520, 131] width 25 height 21
click at [391, 172] on span "01" at bounding box center [387, 176] width 9 height 9
type input "[DATE]"
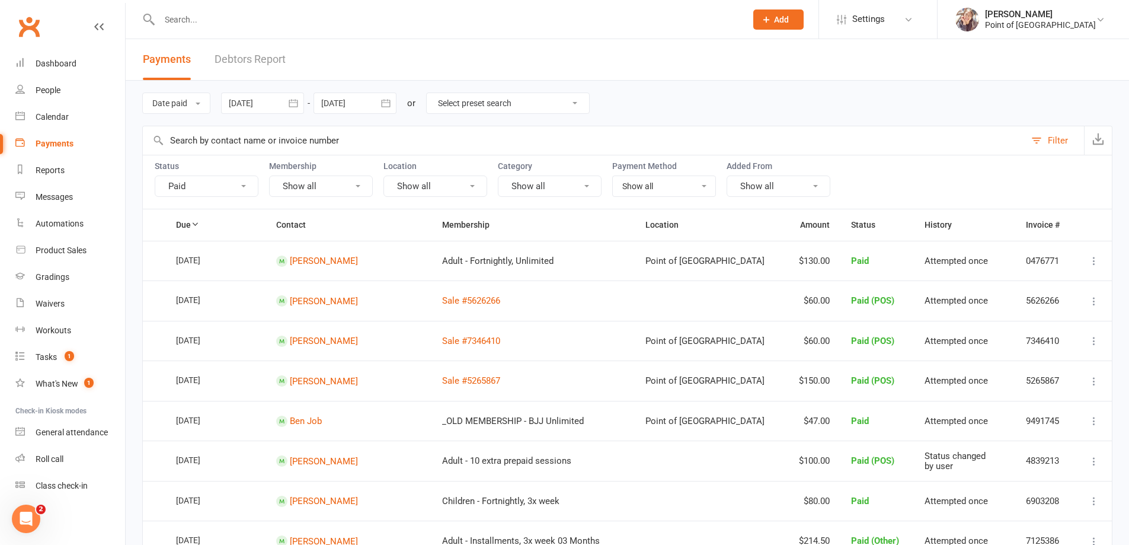
click at [293, 103] on icon "button" at bounding box center [293, 103] width 9 height 8
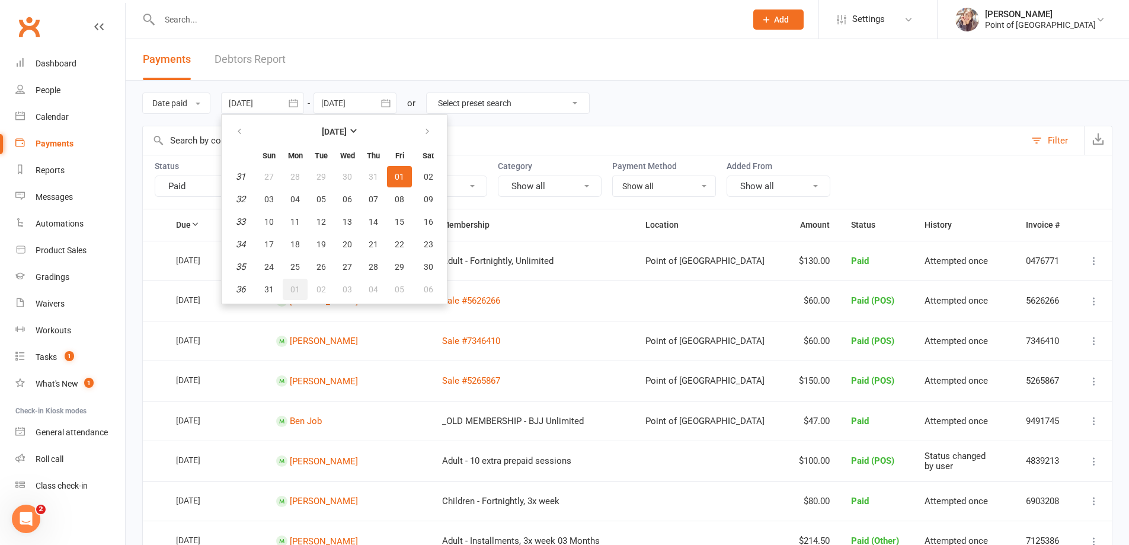
click at [299, 284] on span "01" at bounding box center [294, 288] width 9 height 9
type input "[DATE]"
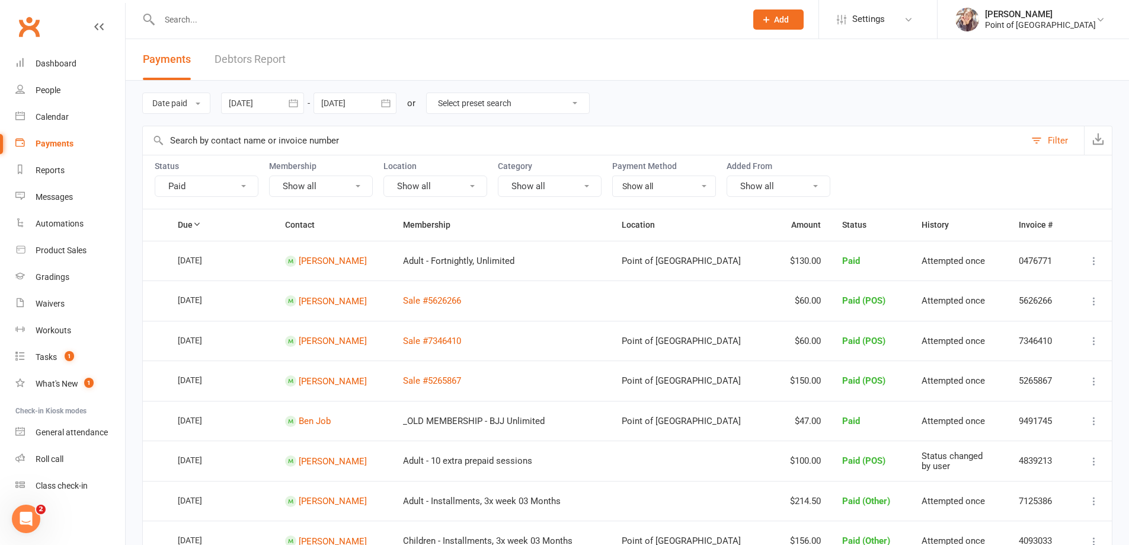
click at [392, 100] on icon "button" at bounding box center [386, 103] width 12 height 12
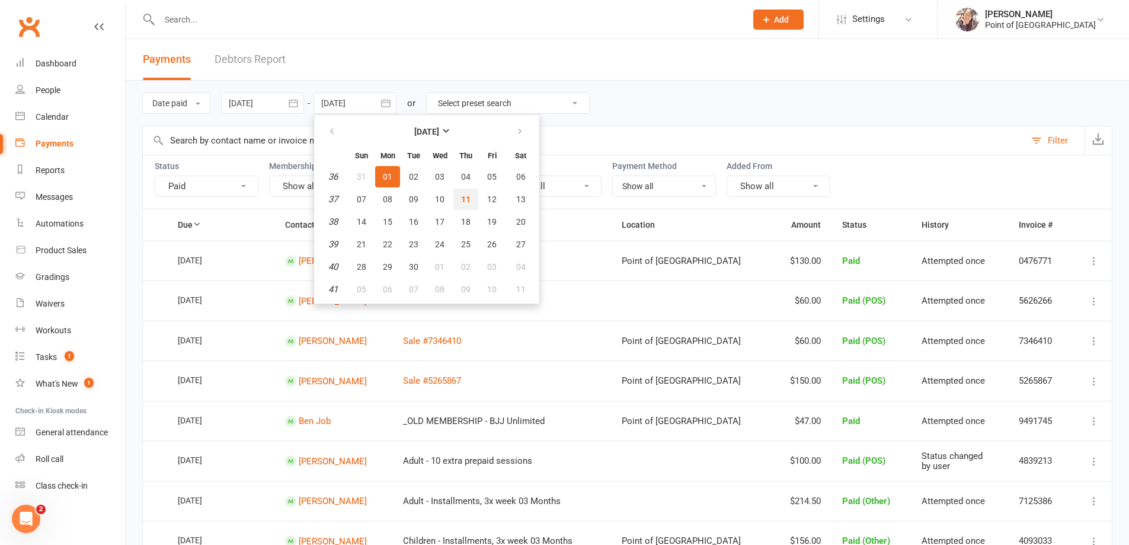
click at [468, 193] on button "11" at bounding box center [465, 198] width 25 height 21
type input "[DATE]"
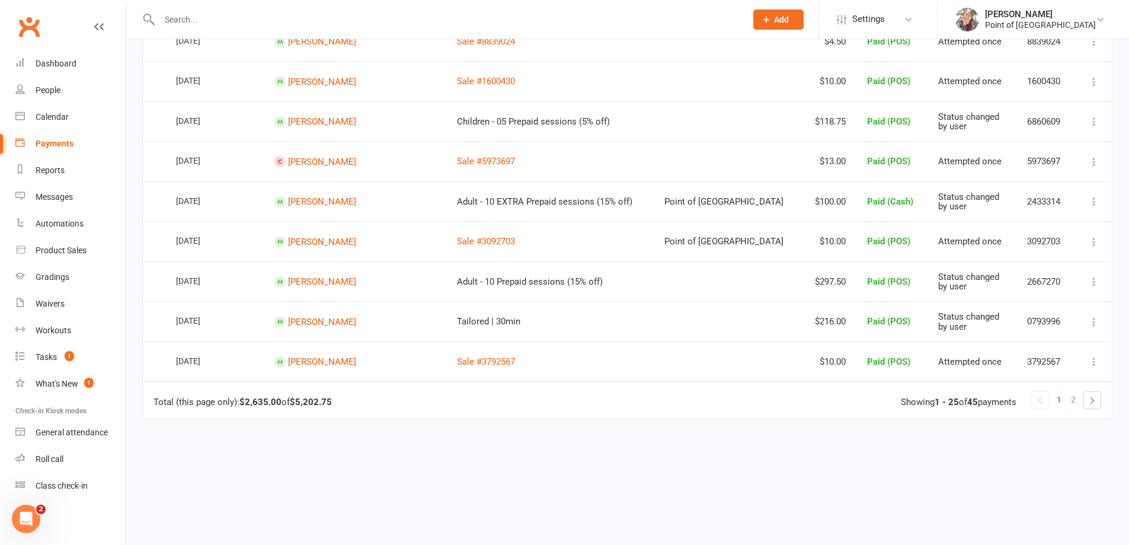
scroll to position [904, 0]
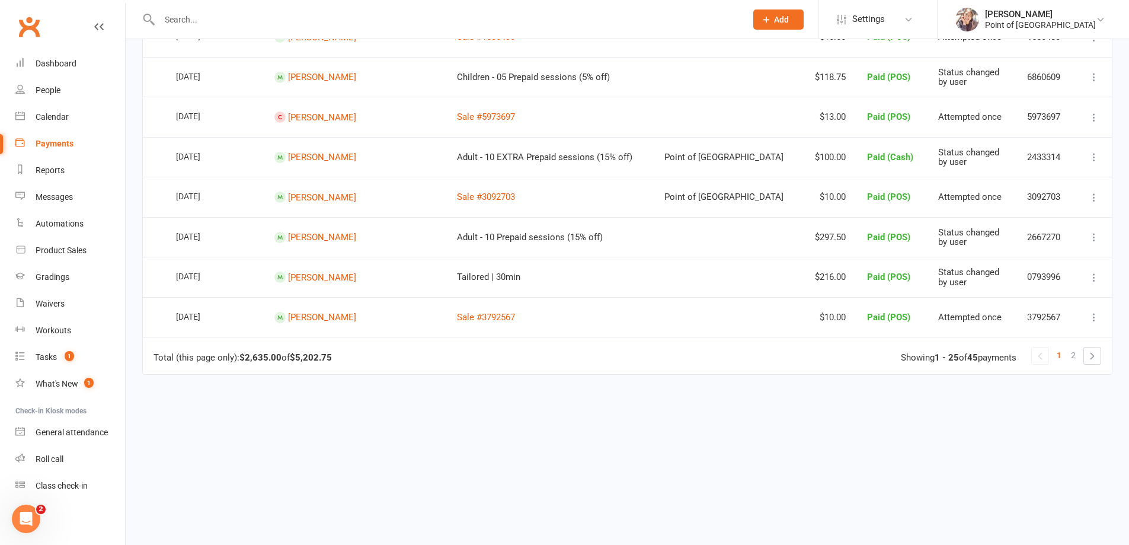
drag, startPoint x: 292, startPoint y: 356, endPoint x: 332, endPoint y: 357, distance: 40.3
click at [332, 357] on div "Total (this page only): $2,635.00 of $5,202.75" at bounding box center [242, 358] width 178 height 10
click at [68, 65] on div "Dashboard" at bounding box center [56, 63] width 41 height 9
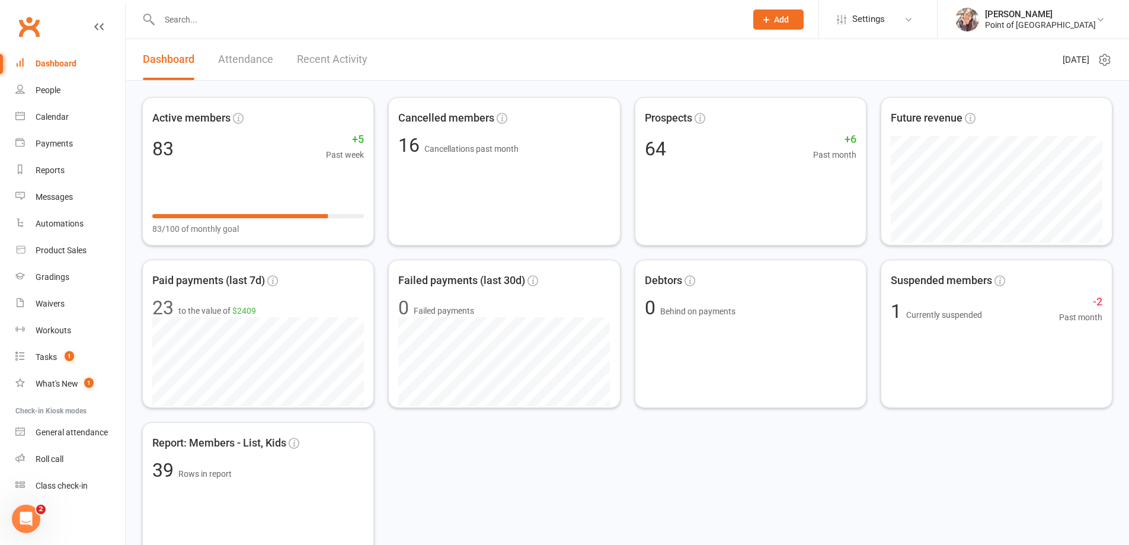
click at [238, 28] on div at bounding box center [440, 19] width 596 height 39
click at [239, 20] on input "text" at bounding box center [447, 19] width 582 height 17
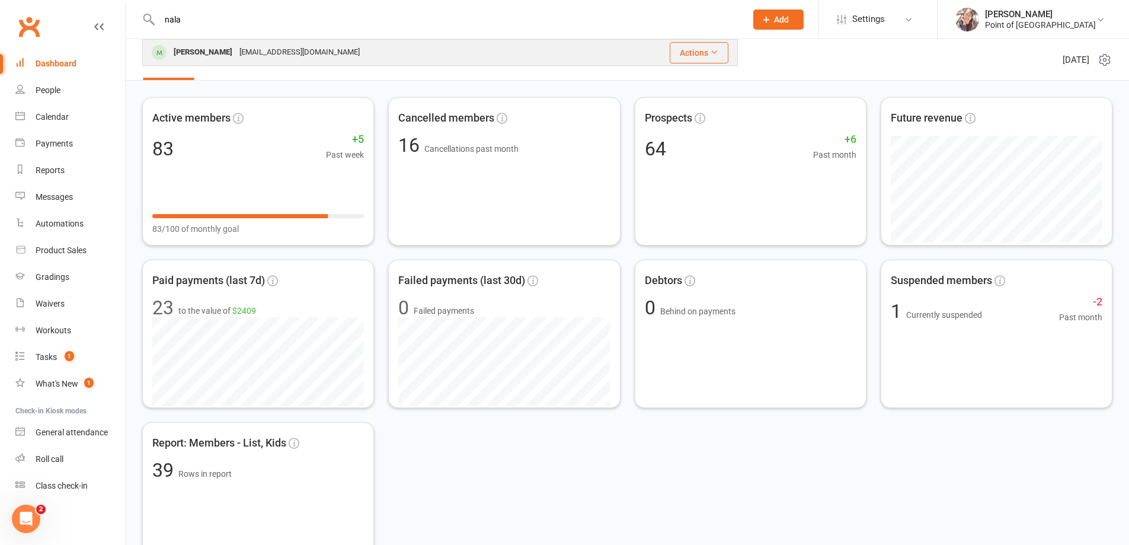
type input "nala"
click at [244, 44] on div "[EMAIL_ADDRESS][DOMAIN_NAME]" at bounding box center [299, 52] width 127 height 17
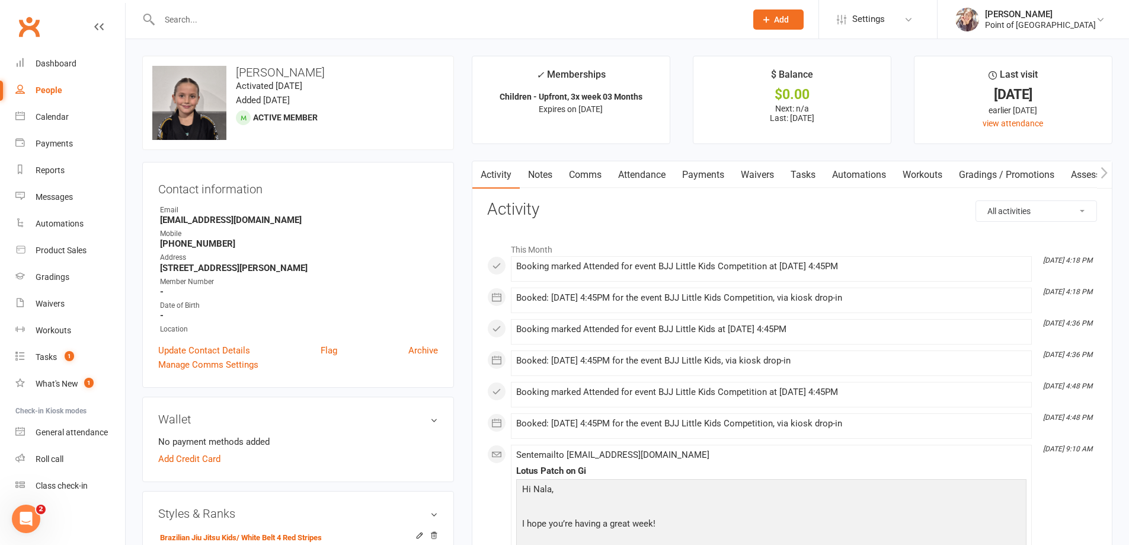
click at [223, 14] on input "text" at bounding box center [447, 19] width 582 height 17
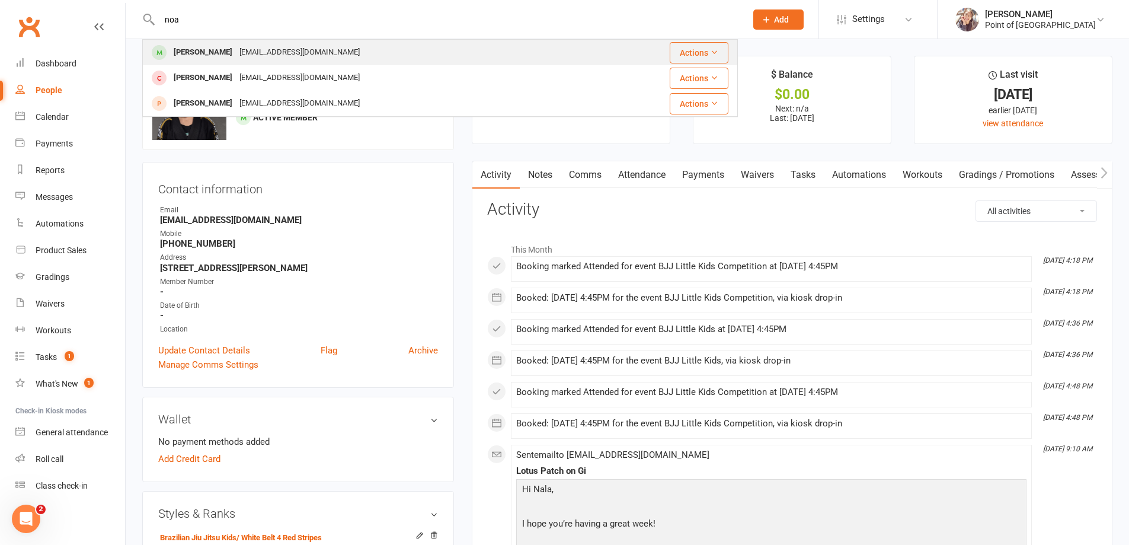
type input "noa"
click at [236, 44] on div "[EMAIL_ADDRESS][DOMAIN_NAME]" at bounding box center [299, 52] width 127 height 17
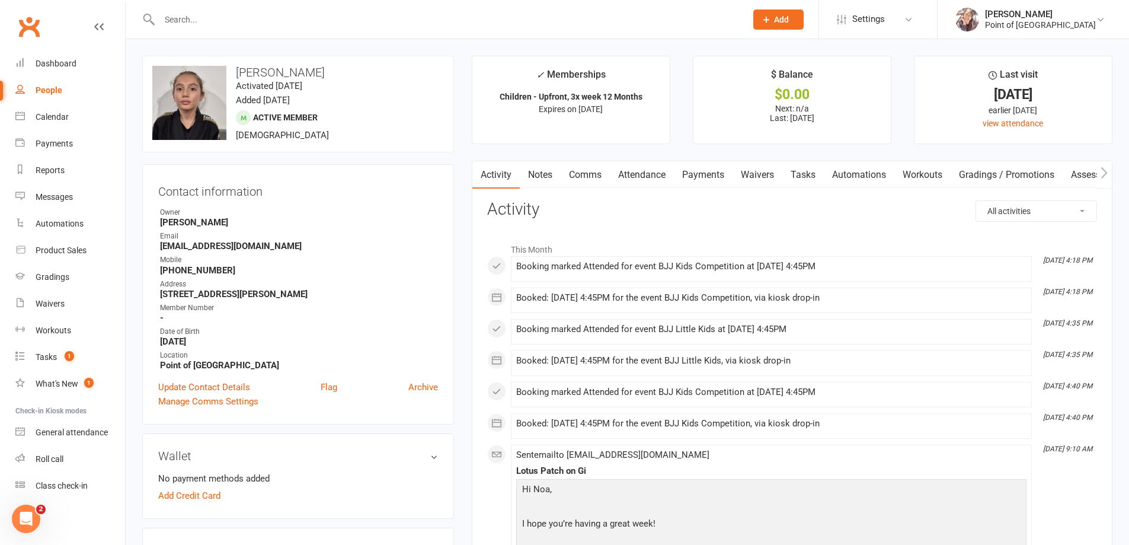
click at [225, 15] on input "text" at bounding box center [447, 19] width 582 height 17
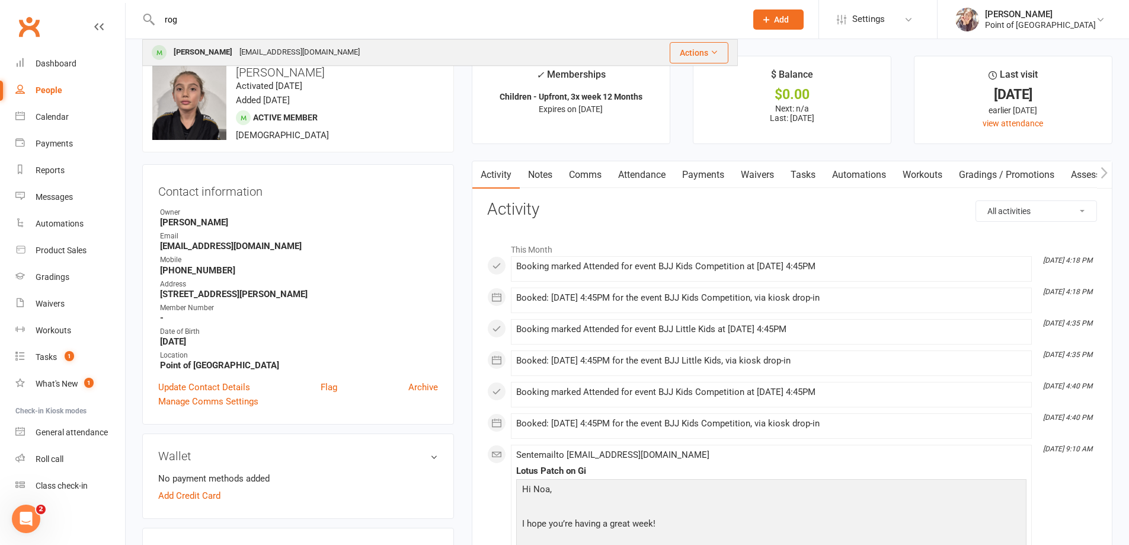
type input "rog"
click at [236, 55] on div "[EMAIL_ADDRESS][DOMAIN_NAME]" at bounding box center [299, 52] width 127 height 17
